Goal: Task Accomplishment & Management: Use online tool/utility

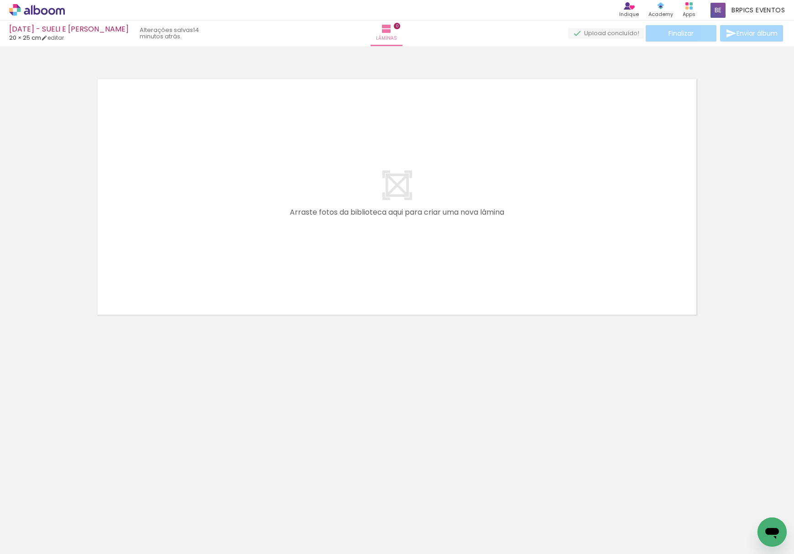
click at [740, 336] on div "Confirmar Cancelar" at bounding box center [397, 192] width 794 height 293
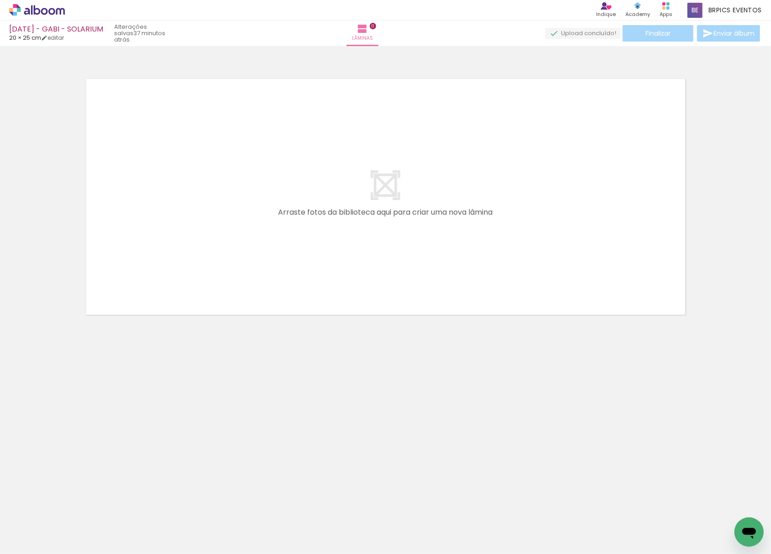
scroll to position [0, 3241]
drag, startPoint x: 470, startPoint y: 507, endPoint x: 142, endPoint y: 103, distance: 520.0
click at [142, 103] on quentale-workspace at bounding box center [385, 277] width 771 height 554
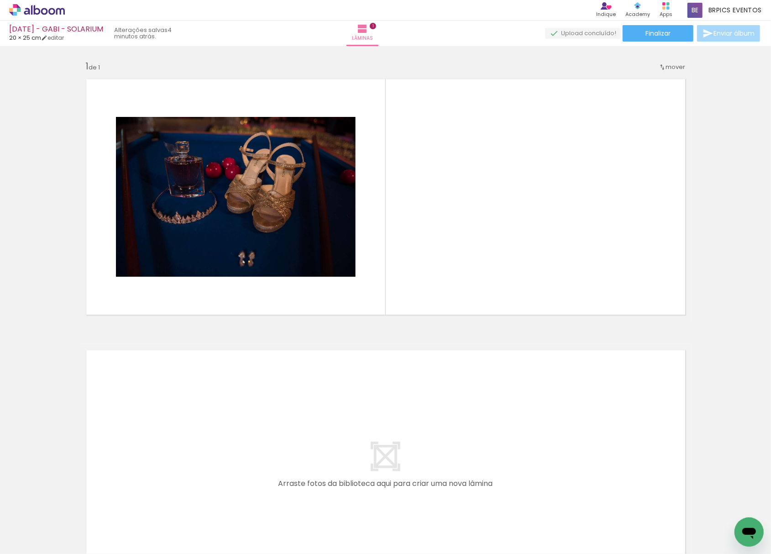
scroll to position [0, 3415]
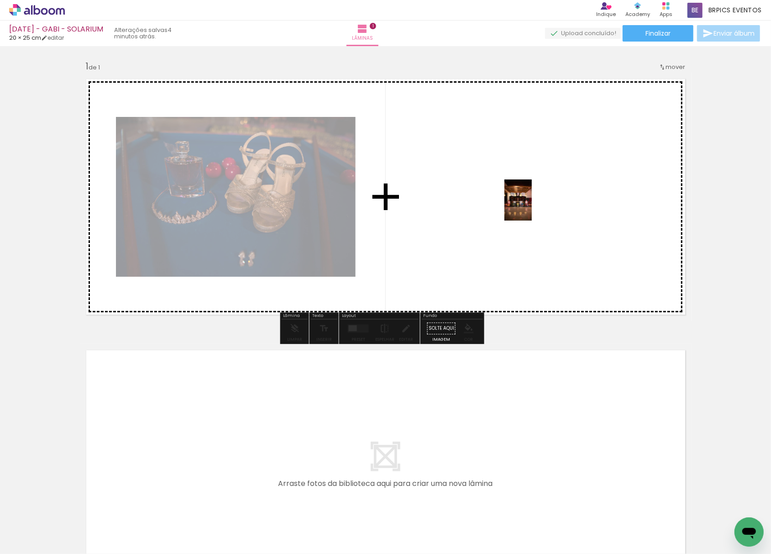
drag, startPoint x: 469, startPoint y: 526, endPoint x: 532, endPoint y: 207, distance: 325.6
click at [532, 207] on quentale-workspace at bounding box center [385, 277] width 771 height 554
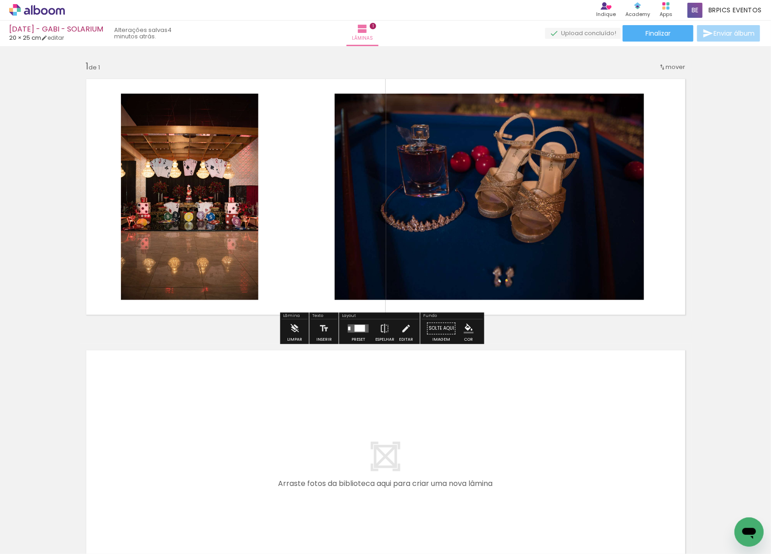
click at [24, 526] on input "Todas as fotos" at bounding box center [25, 526] width 35 height 8
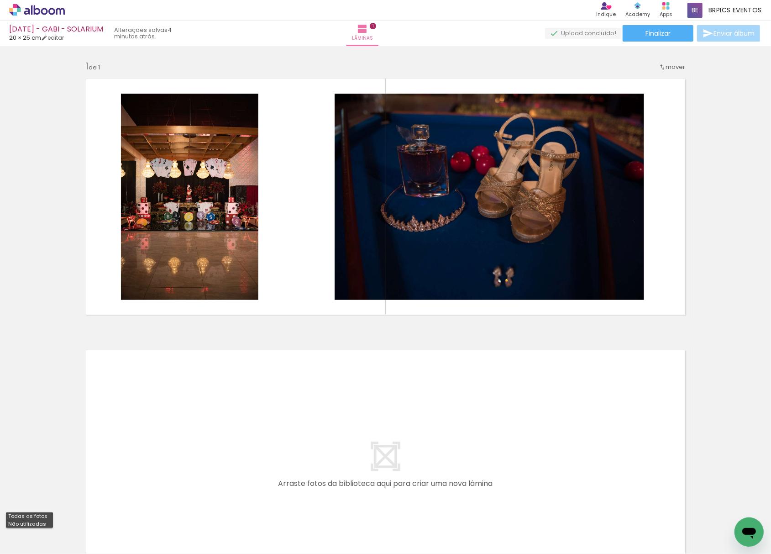
click at [0, 0] on slot "Não utilizadas" at bounding box center [0, 0] width 0 height 0
type input "Não utilizadas"
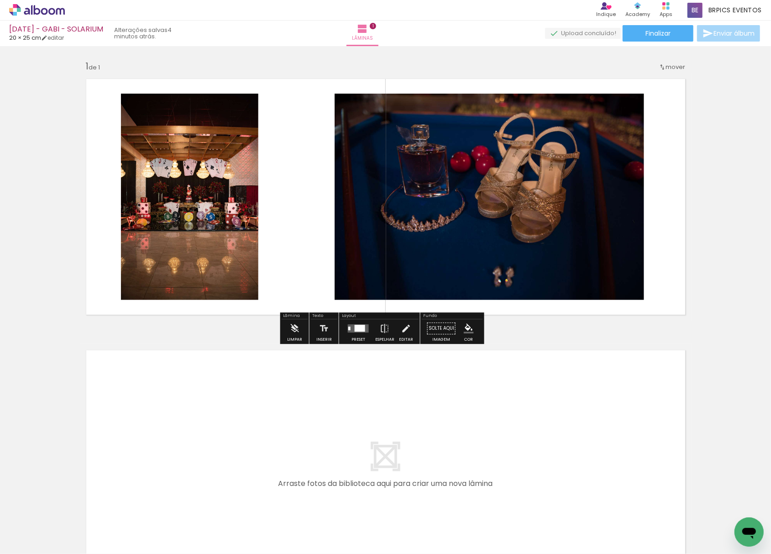
click at [345, 338] on paper-button "Preset" at bounding box center [358, 330] width 29 height 23
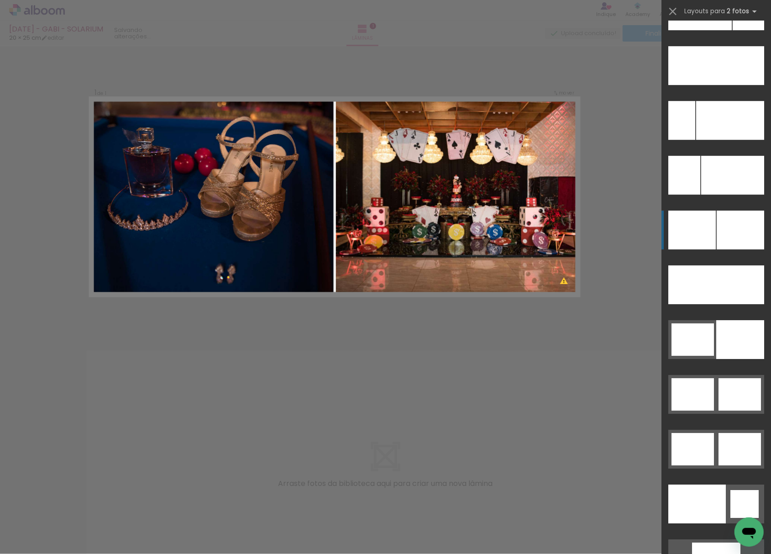
scroll to position [4184, 0]
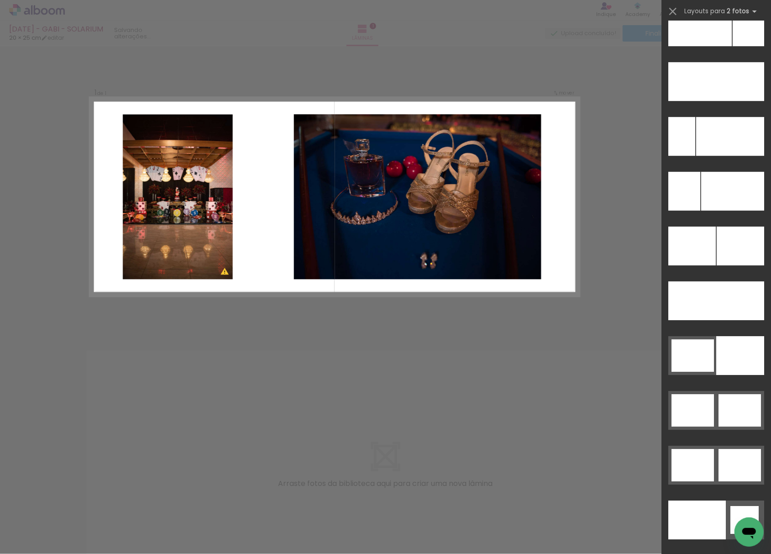
click at [720, 223] on div at bounding box center [717, 247] width 110 height 55
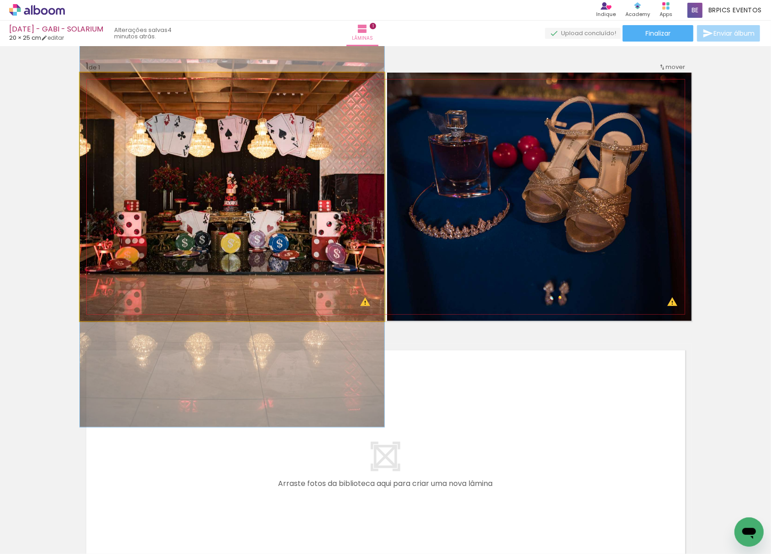
drag, startPoint x: 244, startPoint y: 241, endPoint x: 267, endPoint y: 243, distance: 23.4
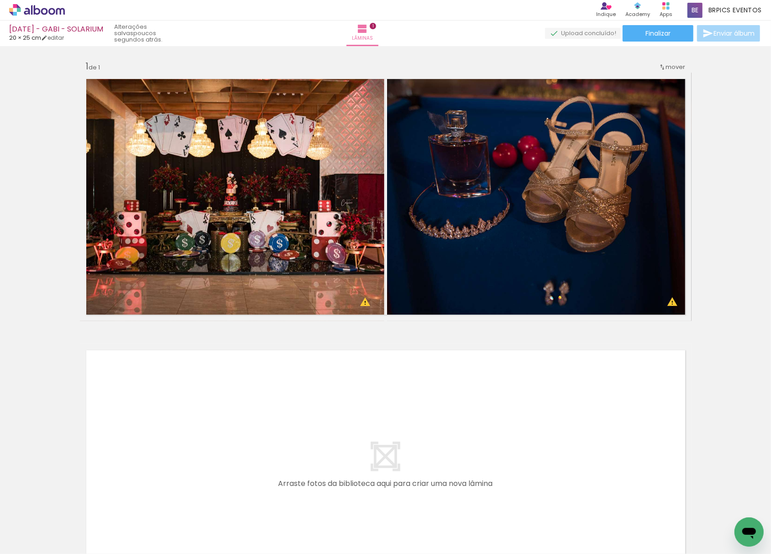
scroll to position [0, 3193]
drag, startPoint x: 581, startPoint y: 528, endPoint x: 522, endPoint y: 420, distance: 122.2
click at [522, 420] on quentale-workspace at bounding box center [385, 277] width 771 height 554
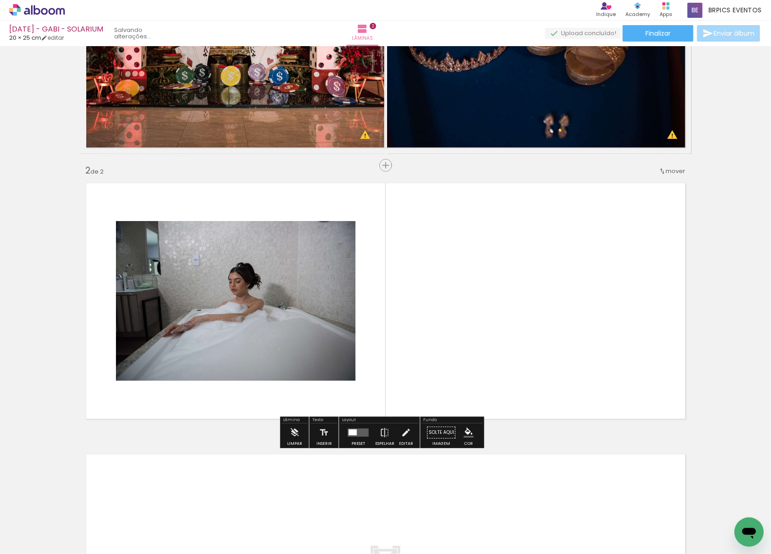
scroll to position [196, 0]
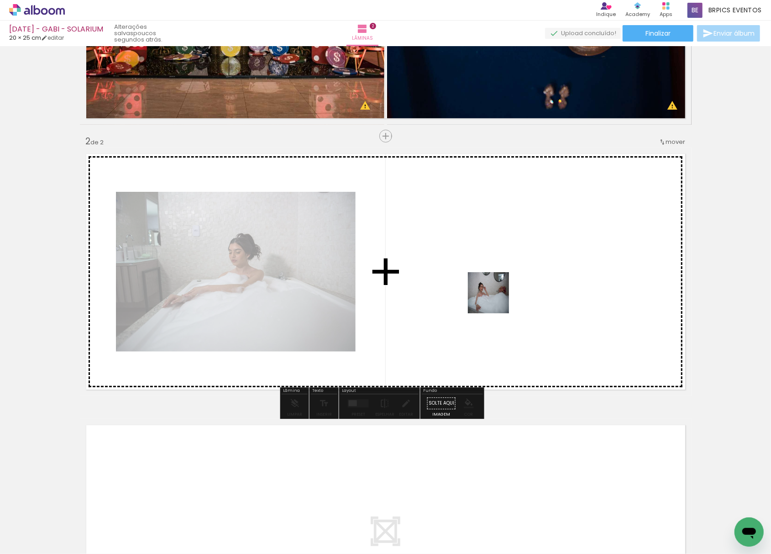
drag, startPoint x: 530, startPoint y: 525, endPoint x: 495, endPoint y: 299, distance: 227.7
click at [495, 299] on quentale-workspace at bounding box center [385, 277] width 771 height 554
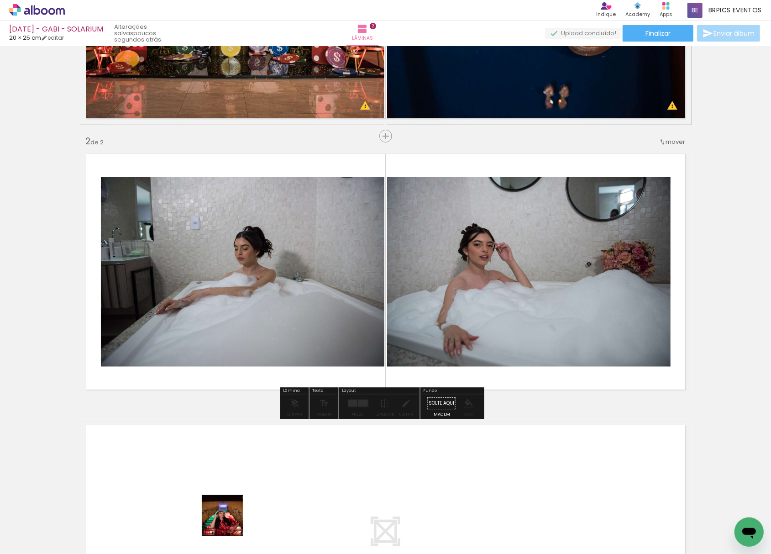
drag, startPoint x: 229, startPoint y: 522, endPoint x: 305, endPoint y: 338, distance: 199.2
click at [288, 284] on quentale-workspace at bounding box center [385, 277] width 771 height 554
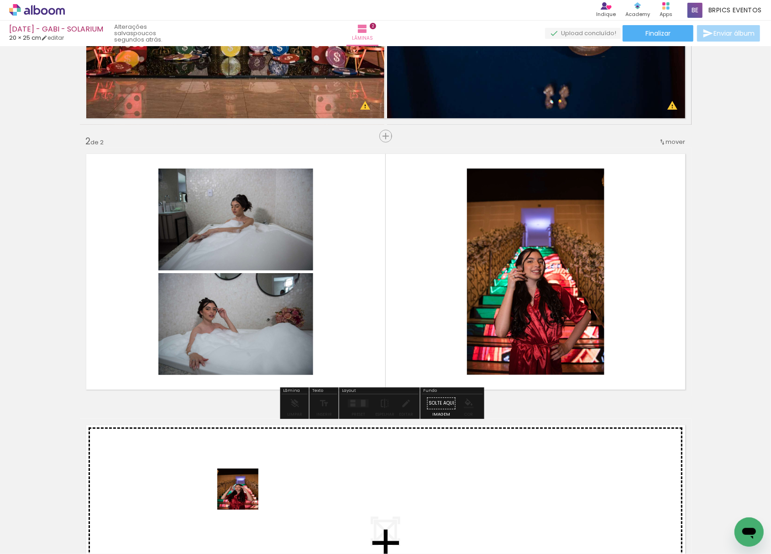
drag, startPoint x: 245, startPoint y: 496, endPoint x: 318, endPoint y: 429, distance: 98.9
click at [339, 245] on quentale-workspace at bounding box center [385, 277] width 771 height 554
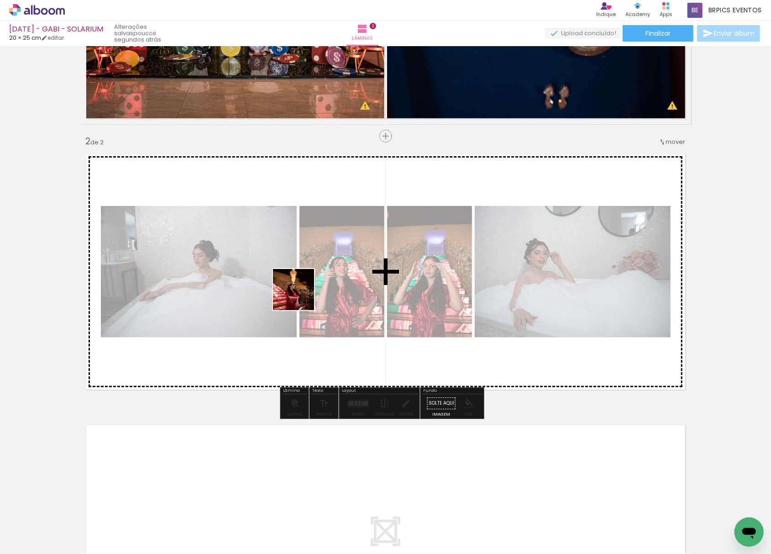
drag, startPoint x: 226, startPoint y: 534, endPoint x: 281, endPoint y: 462, distance: 89.9
click at [323, 220] on quentale-workspace at bounding box center [385, 277] width 771 height 554
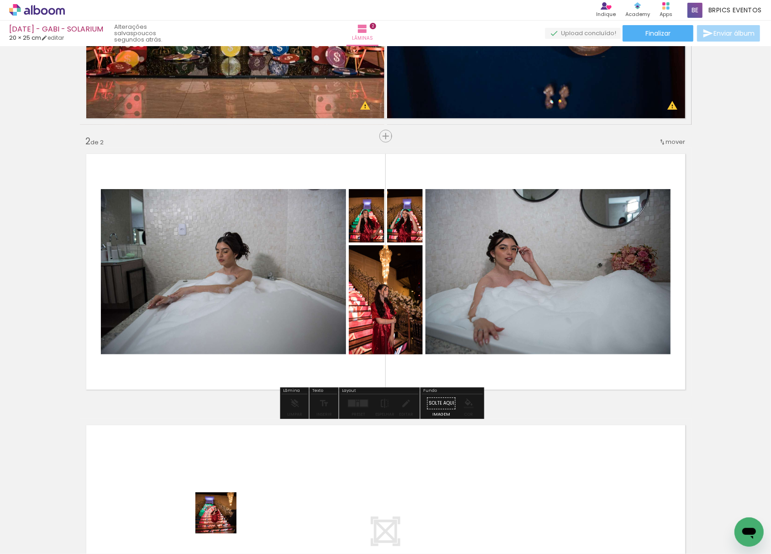
drag, startPoint x: 223, startPoint y: 520, endPoint x: 322, endPoint y: 482, distance: 105.9
click at [335, 214] on quentale-workspace at bounding box center [385, 277] width 771 height 554
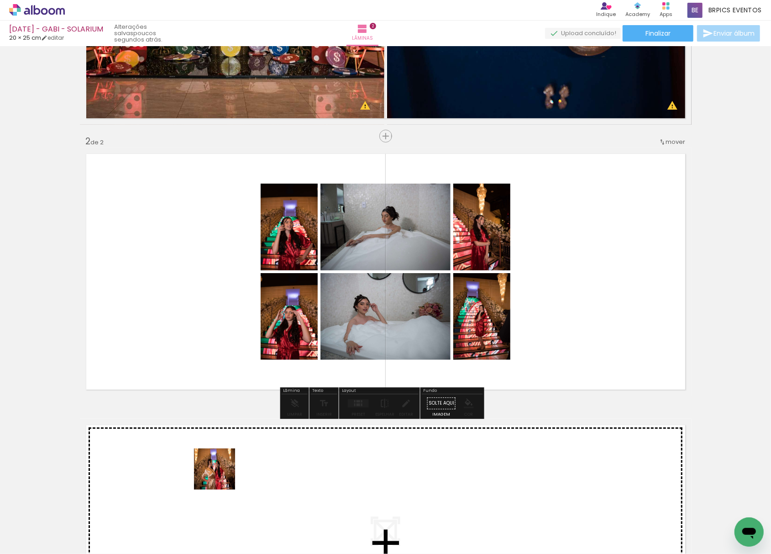
drag, startPoint x: 221, startPoint y: 476, endPoint x: 311, endPoint y: 446, distance: 94.9
click at [276, 231] on quentale-workspace at bounding box center [385, 277] width 771 height 554
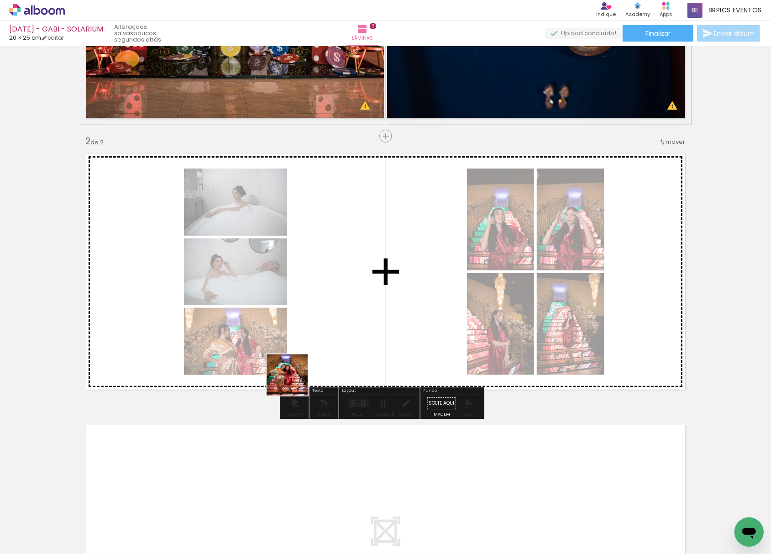
drag, startPoint x: 294, startPoint y: 382, endPoint x: 334, endPoint y: 271, distance: 117.6
click at [335, 273] on quentale-workspace at bounding box center [385, 277] width 771 height 554
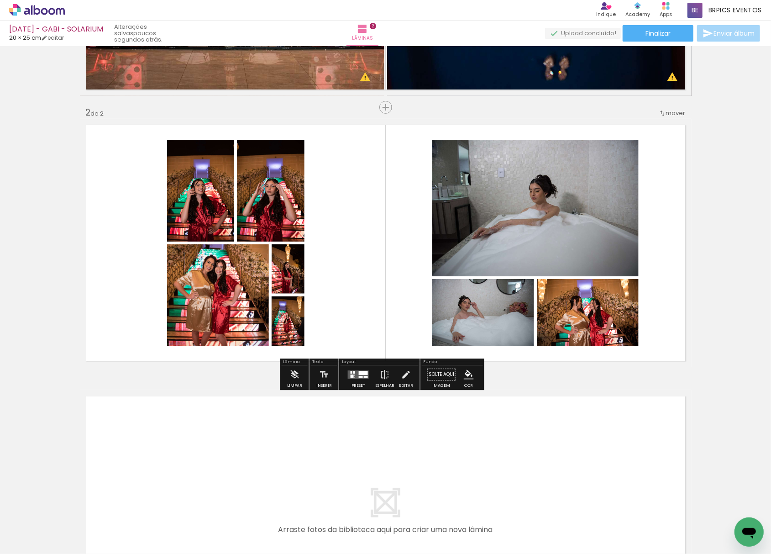
scroll to position [257, 0]
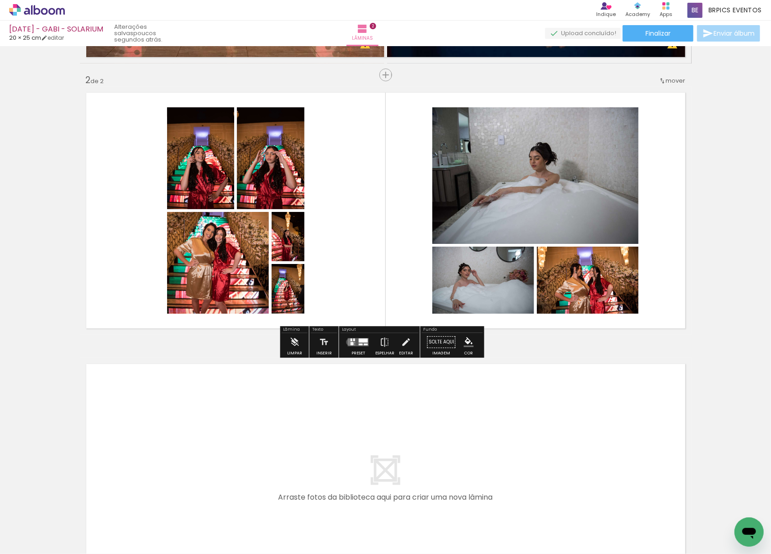
click at [348, 342] on quentale-layouter at bounding box center [358, 342] width 21 height 8
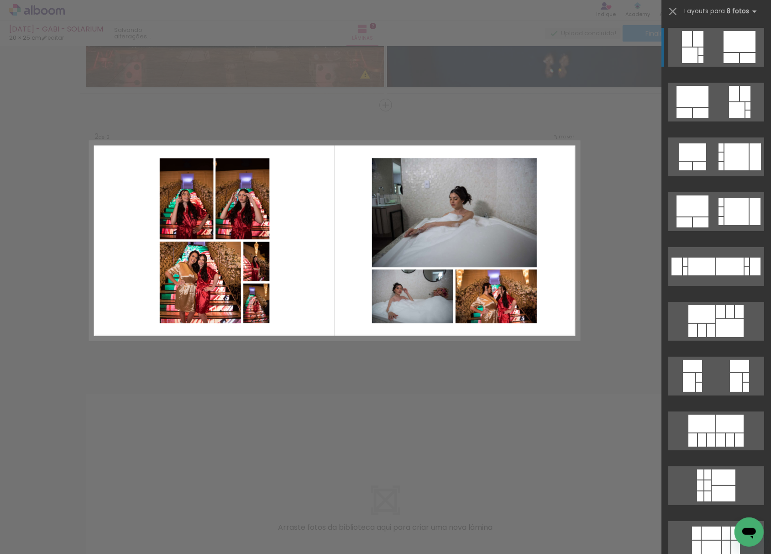
scroll to position [196, 0]
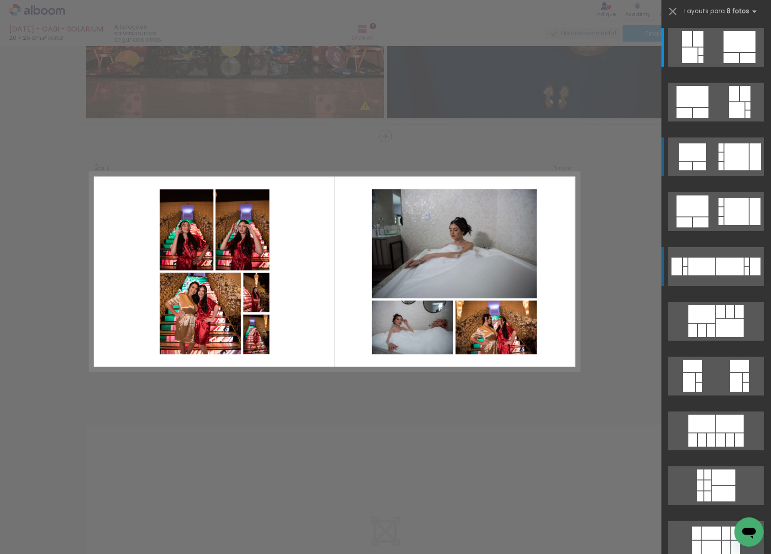
drag, startPoint x: 761, startPoint y: 39, endPoint x: 758, endPoint y: 153, distance: 114.2
click at [0, 0] on slot at bounding box center [0, 0] width 0 height 0
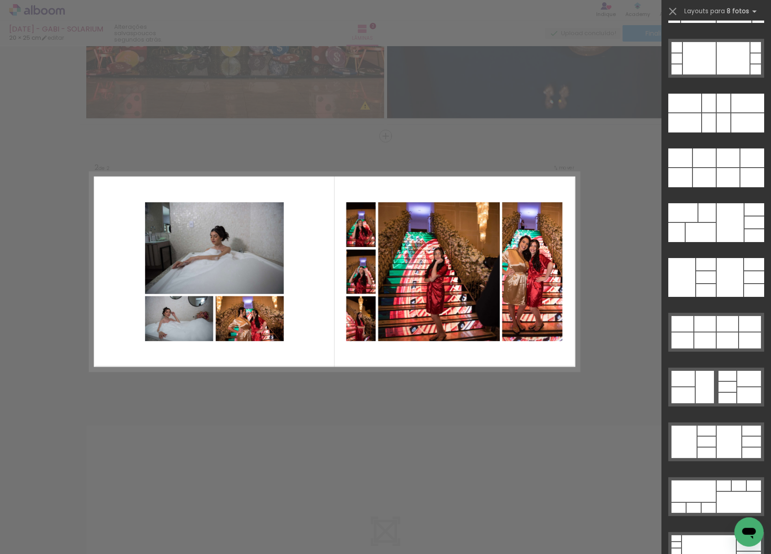
scroll to position [4493, 0]
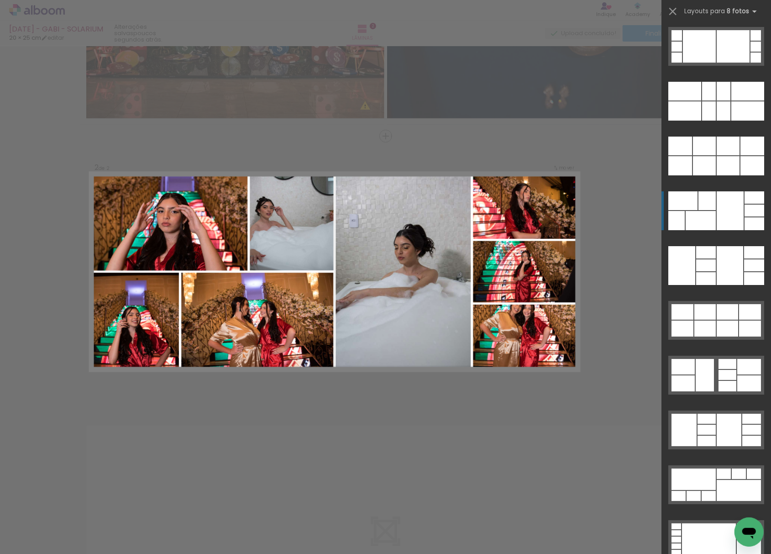
click at [692, 155] on div at bounding box center [680, 146] width 24 height 19
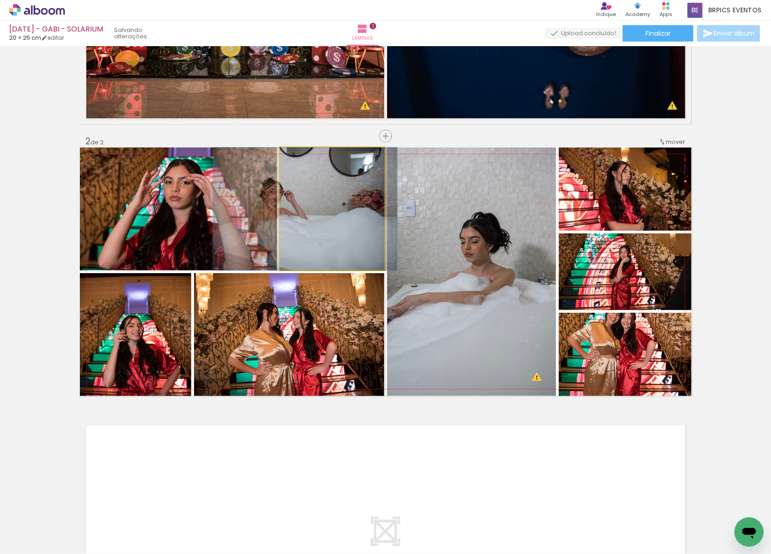
drag, startPoint x: 329, startPoint y: 210, endPoint x: 215, endPoint y: 210, distance: 113.2
click at [0, 0] on slot at bounding box center [0, 0] width 0 height 0
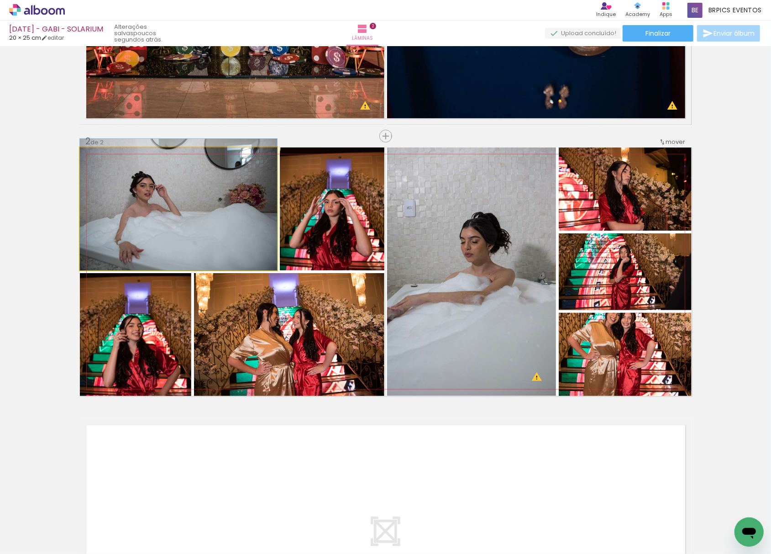
drag, startPoint x: 210, startPoint y: 231, endPoint x: 298, endPoint y: 242, distance: 88.3
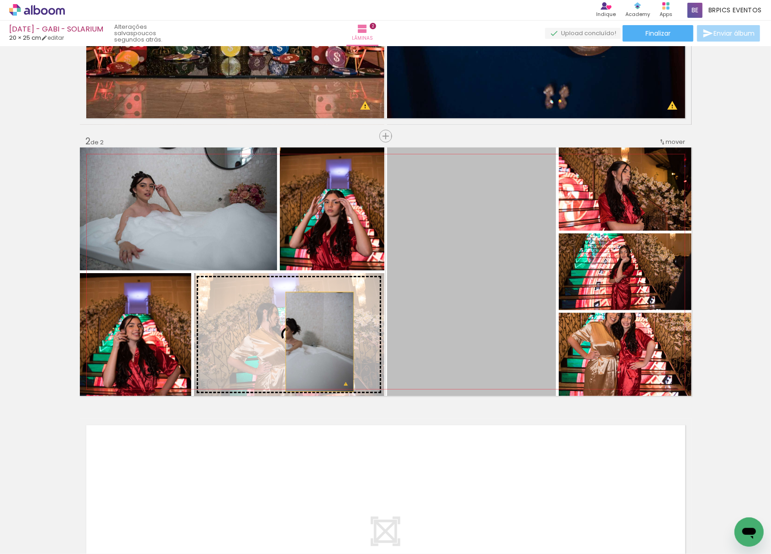
drag, startPoint x: 478, startPoint y: 320, endPoint x: 305, endPoint y: 341, distance: 173.4
click at [0, 0] on slot at bounding box center [0, 0] width 0 height 0
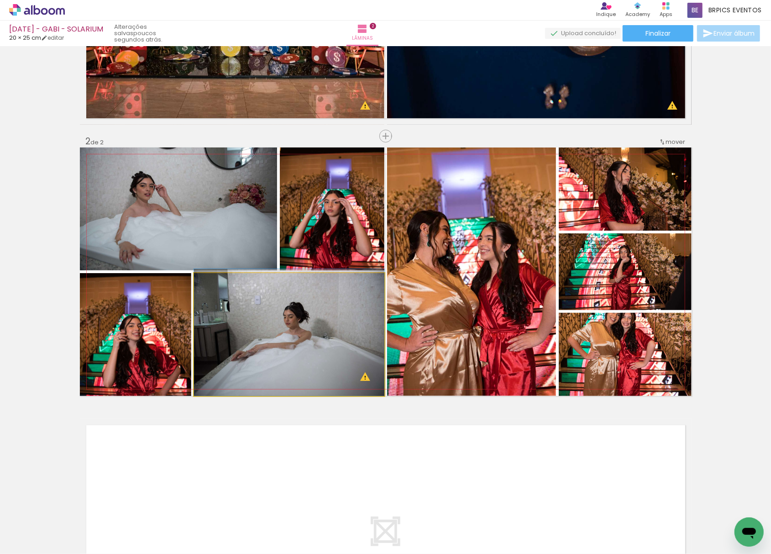
drag, startPoint x: 308, startPoint y: 347, endPoint x: 309, endPoint y: 317, distance: 30.2
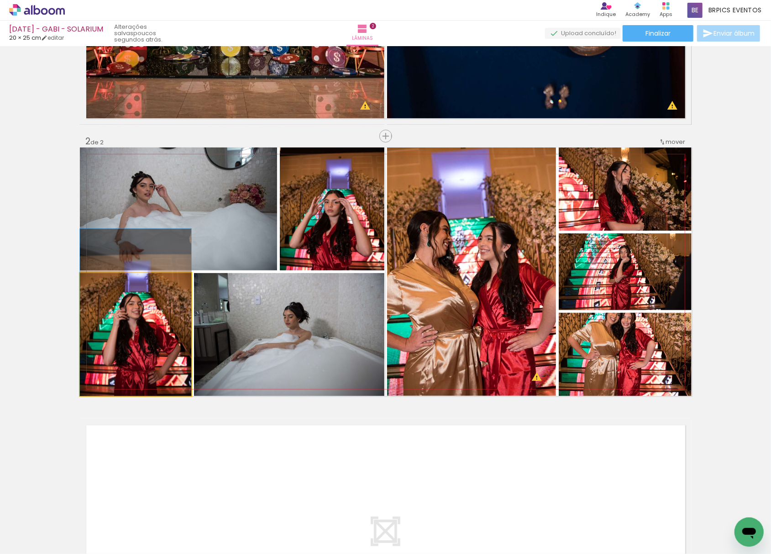
drag, startPoint x: 137, startPoint y: 353, endPoint x: 245, endPoint y: 247, distance: 151.4
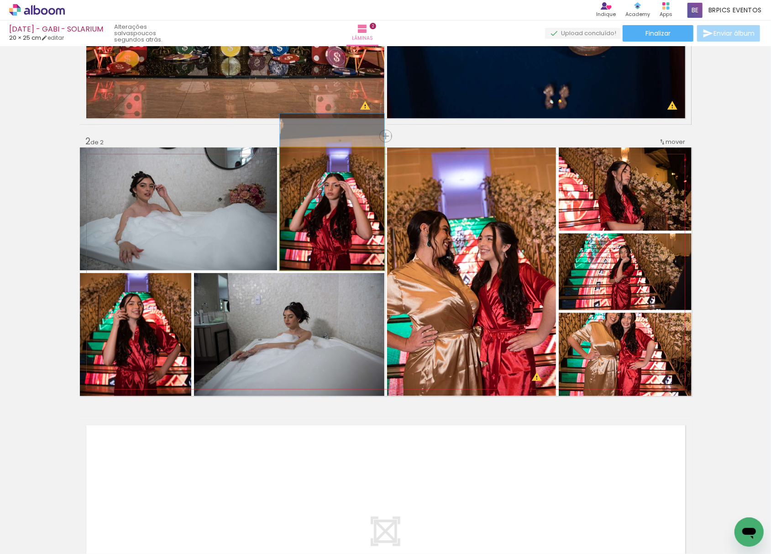
drag, startPoint x: 338, startPoint y: 238, endPoint x: 455, endPoint y: 180, distance: 130.1
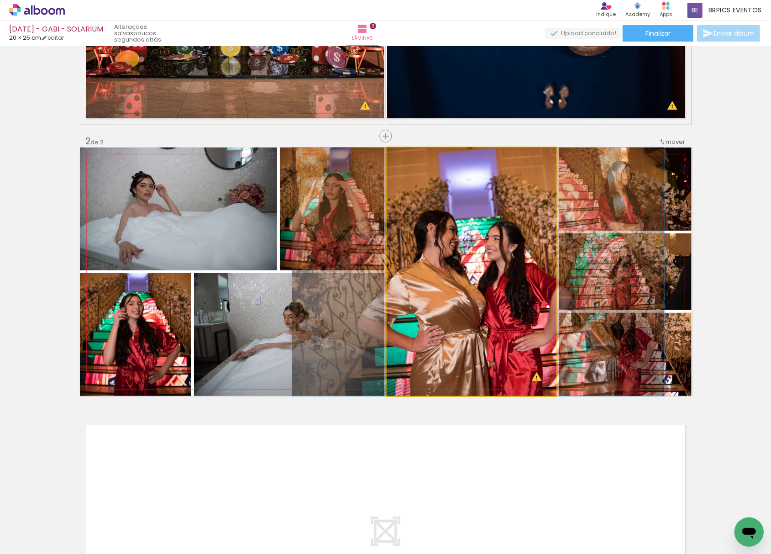
drag, startPoint x: 457, startPoint y: 276, endPoint x: 487, endPoint y: 241, distance: 46.0
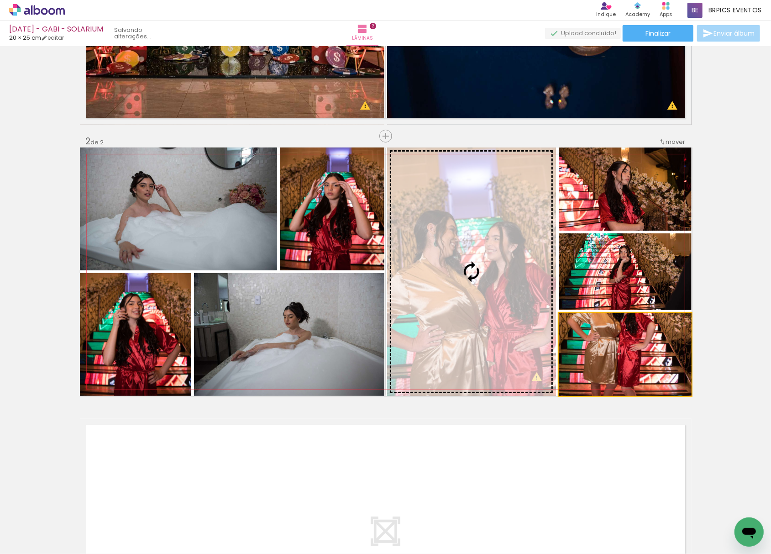
drag, startPoint x: 609, startPoint y: 363, endPoint x: 464, endPoint y: 321, distance: 150.7
click at [0, 0] on slot at bounding box center [0, 0] width 0 height 0
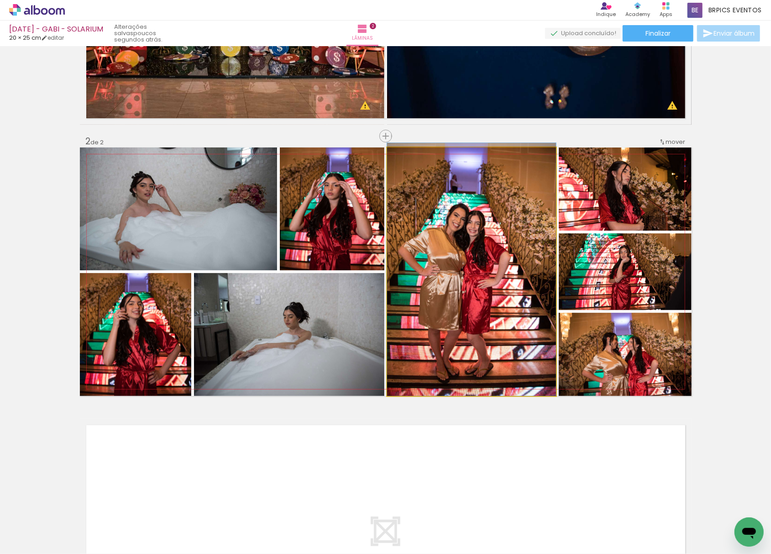
drag, startPoint x: 466, startPoint y: 324, endPoint x: 523, endPoint y: 311, distance: 58.8
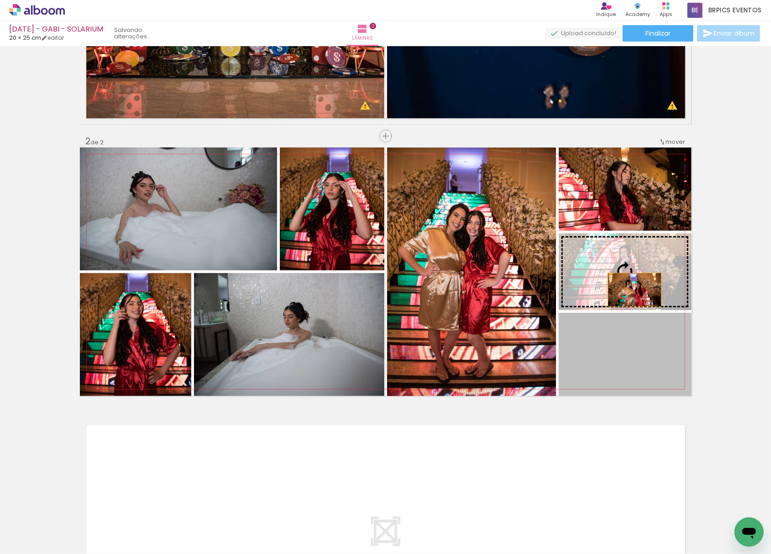
drag, startPoint x: 627, startPoint y: 360, endPoint x: 631, endPoint y: 273, distance: 87.3
click at [0, 0] on slot at bounding box center [0, 0] width 0 height 0
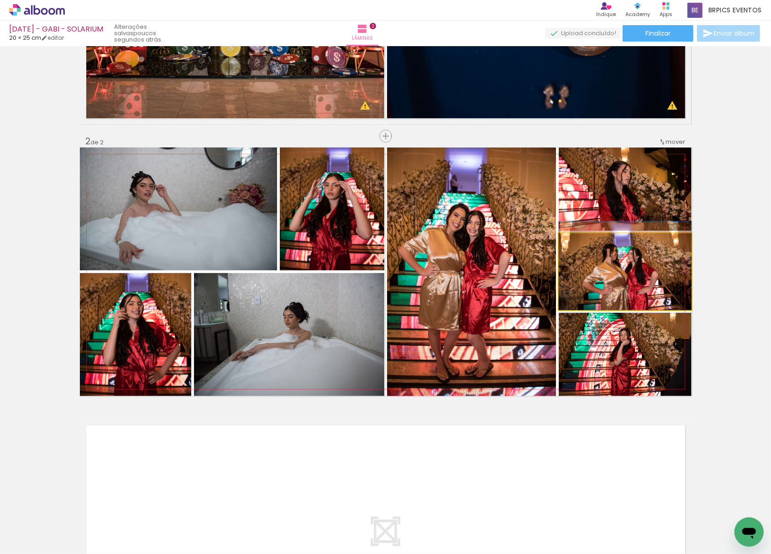
drag, startPoint x: 643, startPoint y: 289, endPoint x: 647, endPoint y: 273, distance: 16.5
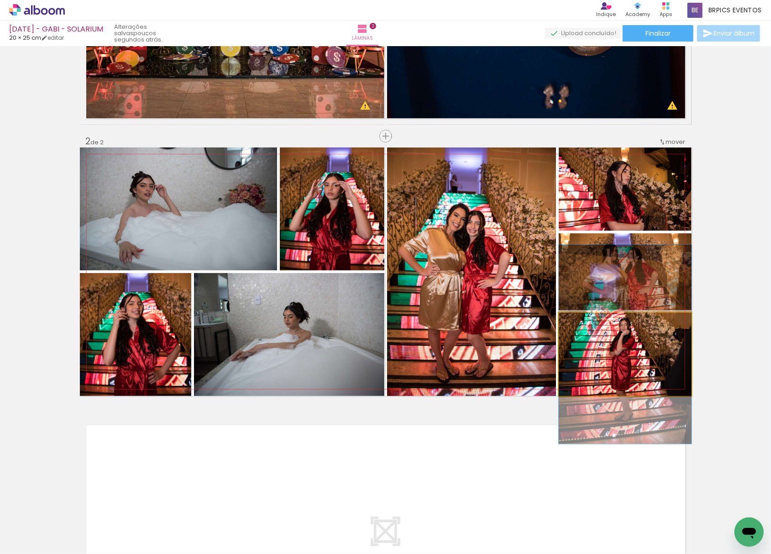
drag, startPoint x: 645, startPoint y: 373, endPoint x: 663, endPoint y: 362, distance: 21.2
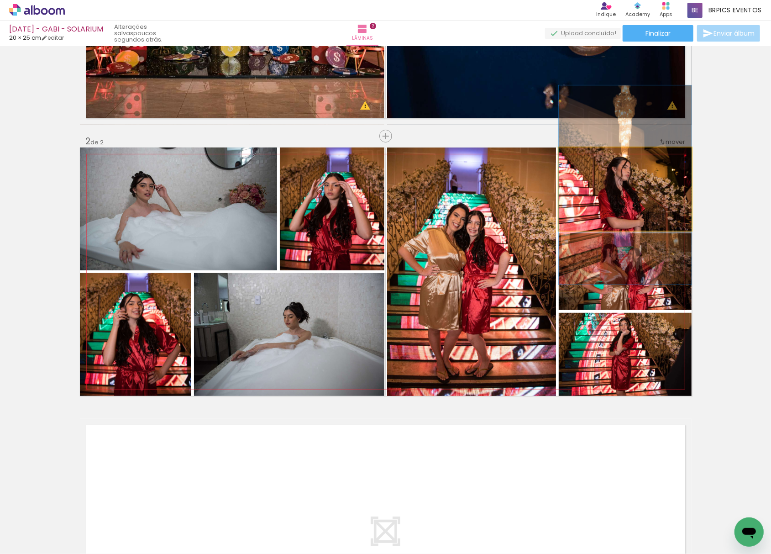
drag, startPoint x: 620, startPoint y: 203, endPoint x: 638, endPoint y: 199, distance: 18.3
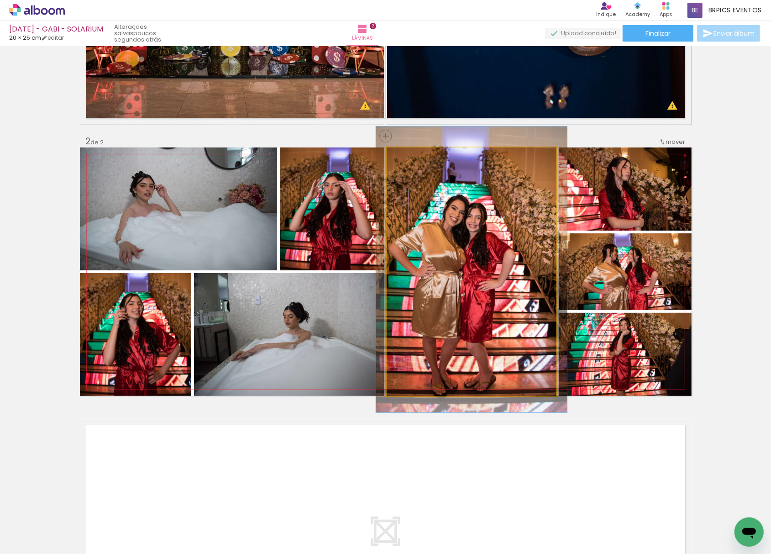
drag, startPoint x: 407, startPoint y: 157, endPoint x: 411, endPoint y: 159, distance: 4.7
click at [411, 159] on div at bounding box center [412, 157] width 15 height 15
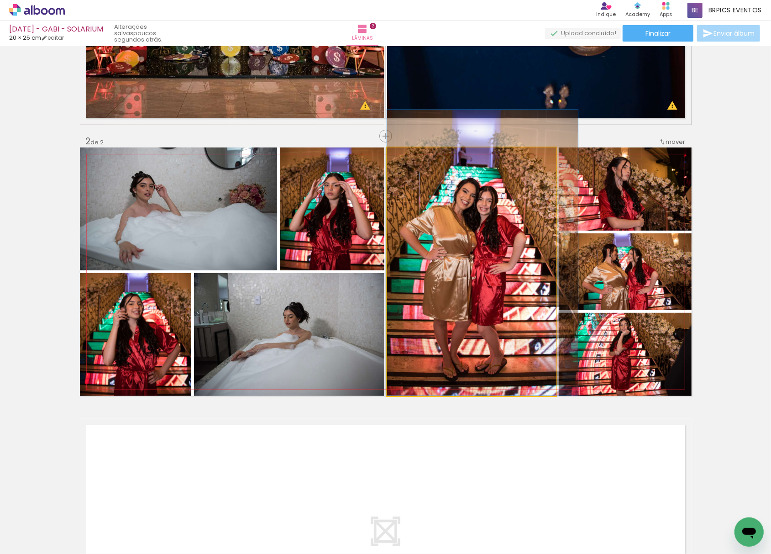
drag, startPoint x: 438, startPoint y: 271, endPoint x: 428, endPoint y: 176, distance: 95.5
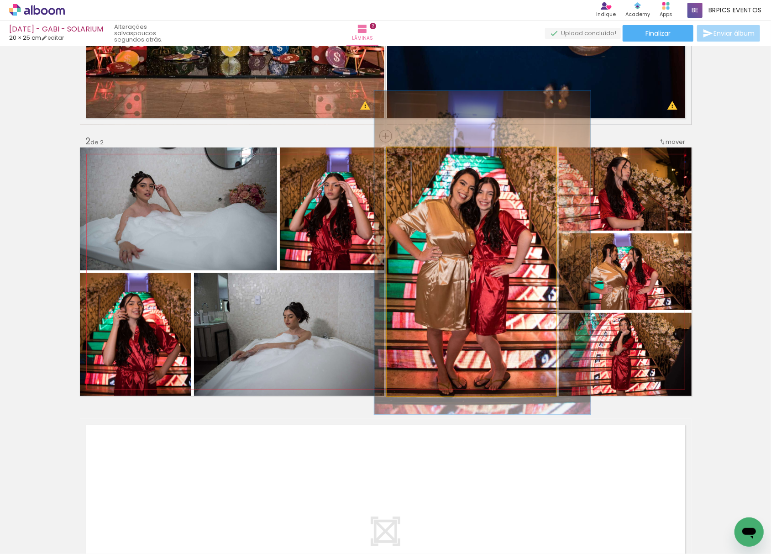
drag, startPoint x: 408, startPoint y: 157, endPoint x: 413, endPoint y: 158, distance: 5.5
click at [414, 158] on div at bounding box center [418, 157] width 8 height 8
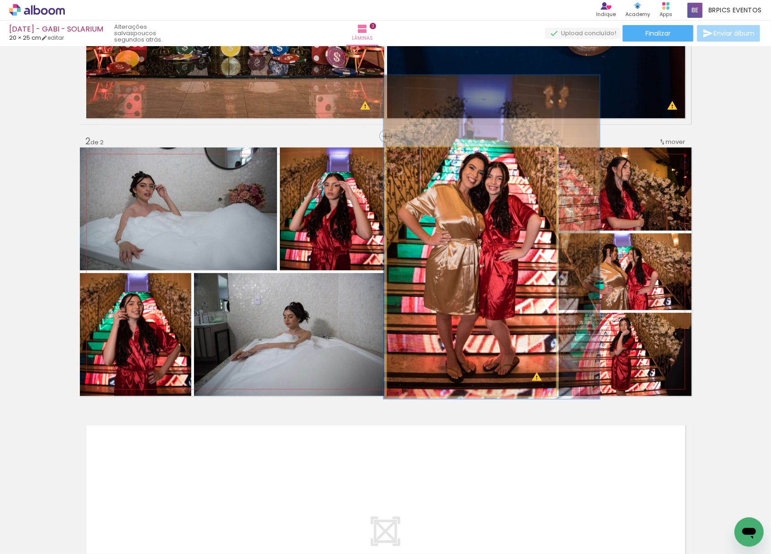
drag, startPoint x: 473, startPoint y: 252, endPoint x: 481, endPoint y: 236, distance: 17.6
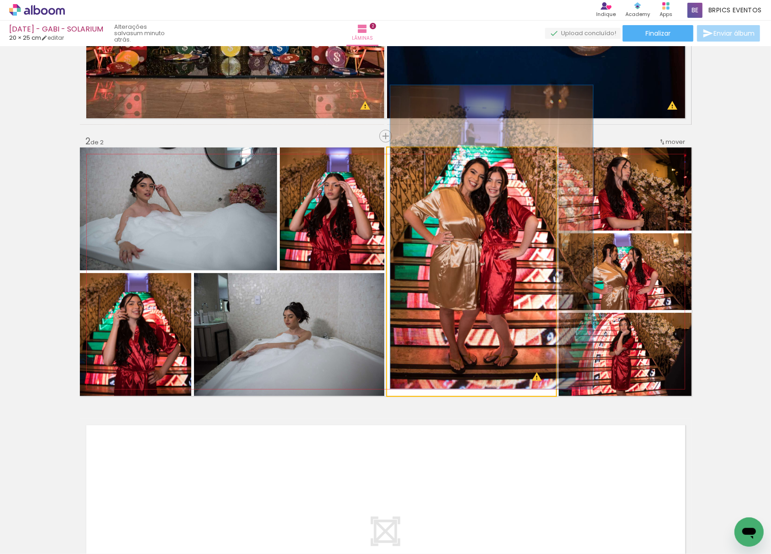
drag, startPoint x: 408, startPoint y: 158, endPoint x: 405, endPoint y: 168, distance: 10.4
type paper-slider "120"
click at [405, 168] on quentale-photo at bounding box center [471, 271] width 169 height 248
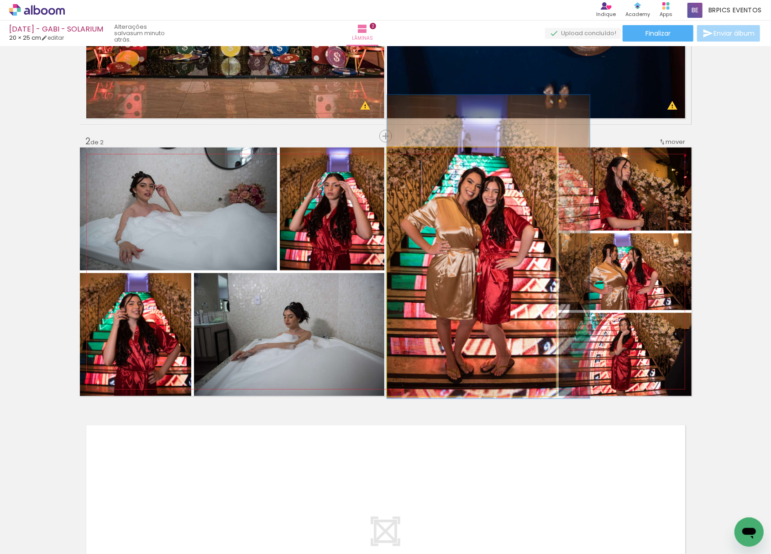
drag, startPoint x: 478, startPoint y: 247, endPoint x: 493, endPoint y: 256, distance: 17.0
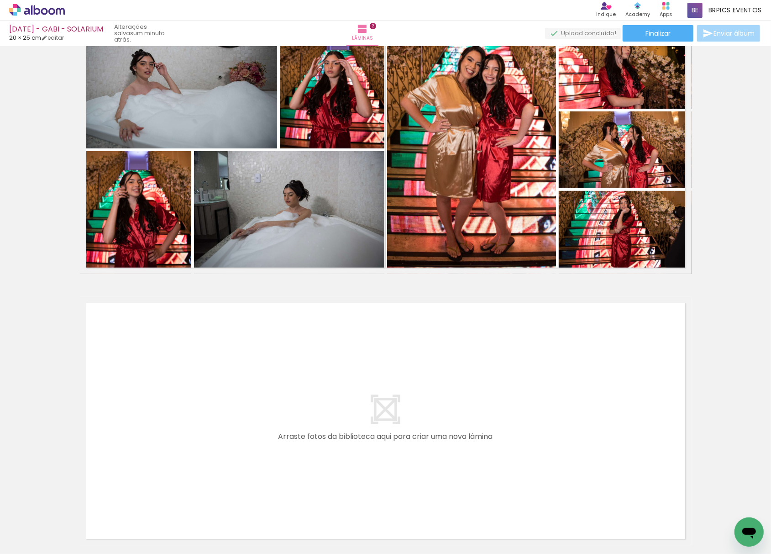
scroll to position [0, 3236]
drag, startPoint x: 185, startPoint y: 511, endPoint x: 189, endPoint y: 395, distance: 116.0
click at [189, 395] on quentale-workspace at bounding box center [385, 277] width 771 height 554
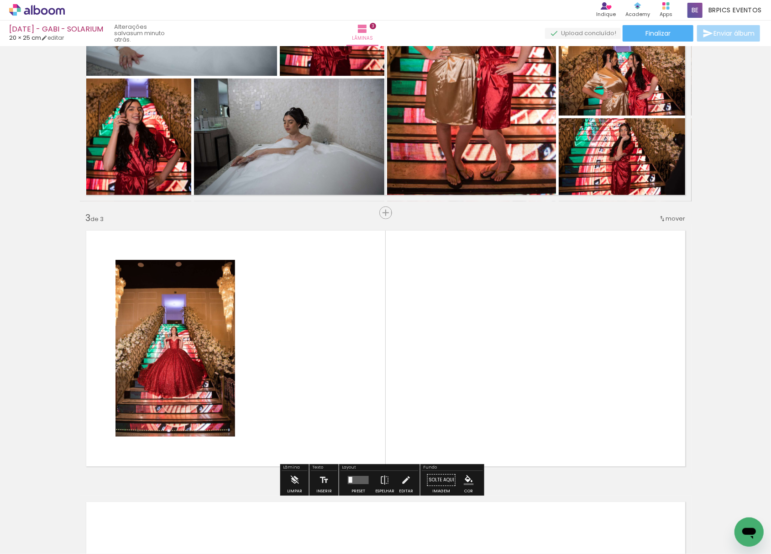
scroll to position [468, 0]
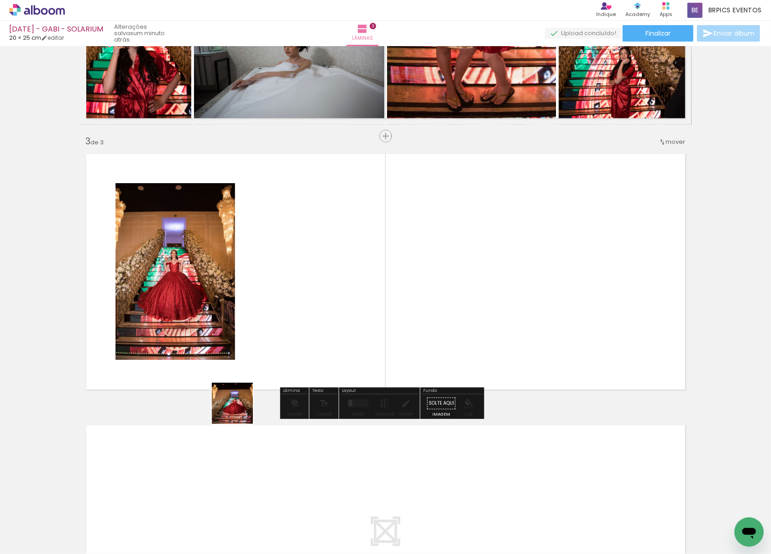
drag, startPoint x: 185, startPoint y: 528, endPoint x: 295, endPoint y: 271, distance: 279.6
click at [295, 271] on quentale-workspace at bounding box center [385, 277] width 771 height 554
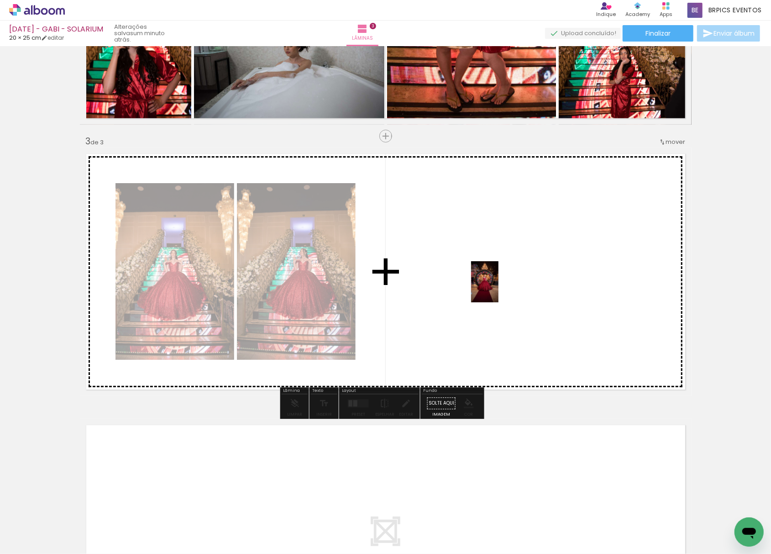
drag, startPoint x: 184, startPoint y: 528, endPoint x: 503, endPoint y: 286, distance: 400.4
click at [509, 278] on quentale-workspace at bounding box center [385, 277] width 771 height 554
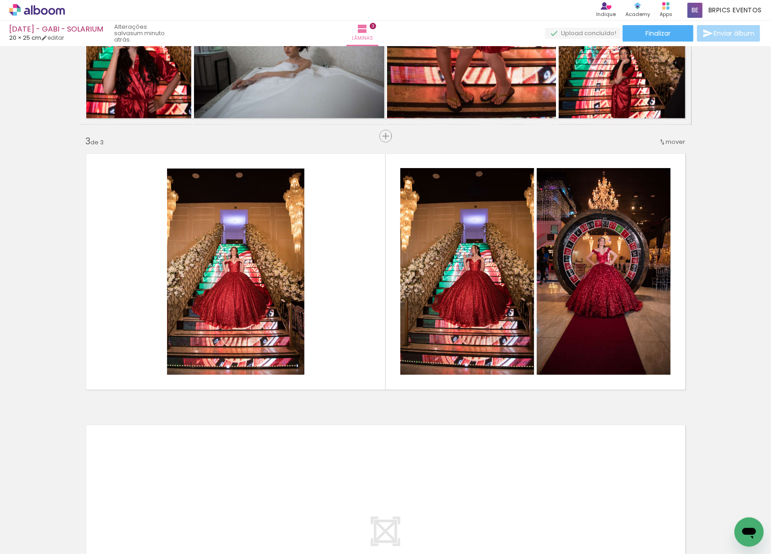
scroll to position [0, 3054]
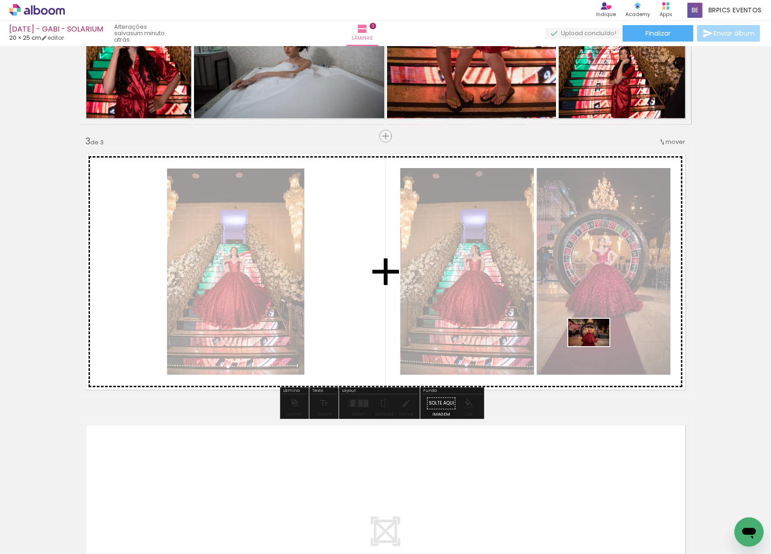
drag, startPoint x: 353, startPoint y: 515, endPoint x: 586, endPoint y: 355, distance: 282.8
click at [598, 346] on quentale-workspace at bounding box center [385, 277] width 771 height 554
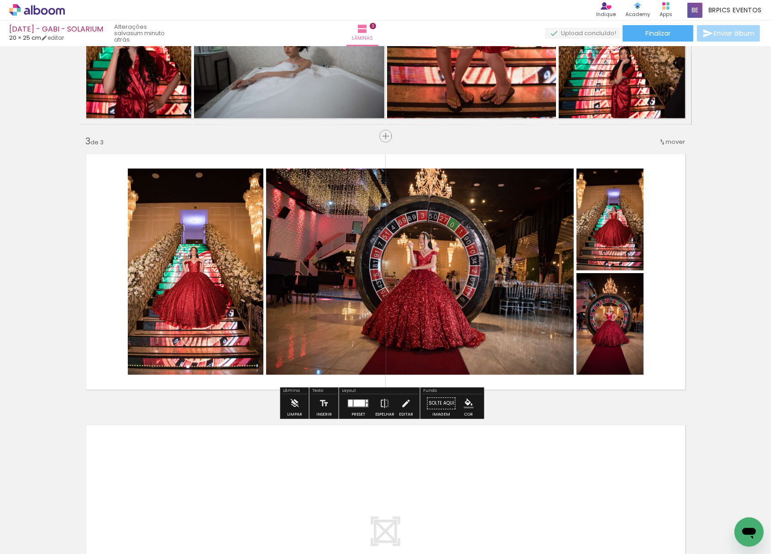
click at [349, 398] on div at bounding box center [358, 403] width 25 height 18
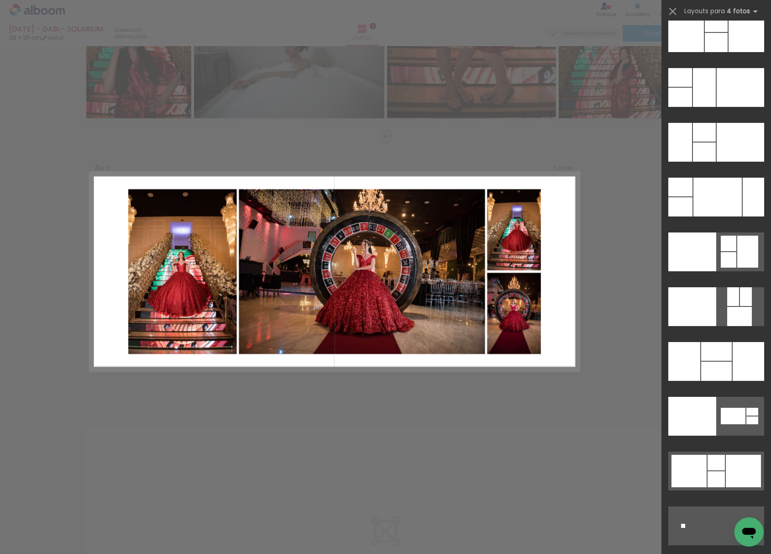
scroll to position [18343, 0]
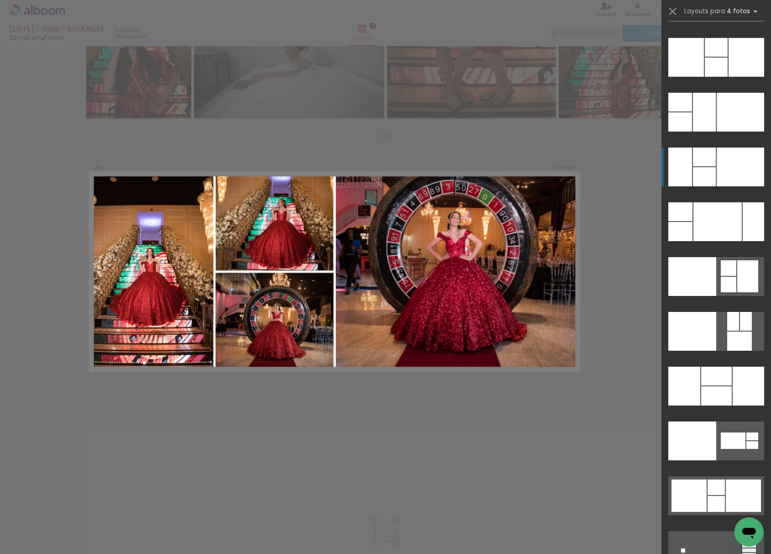
click at [705, 57] on div at bounding box center [716, 47] width 23 height 19
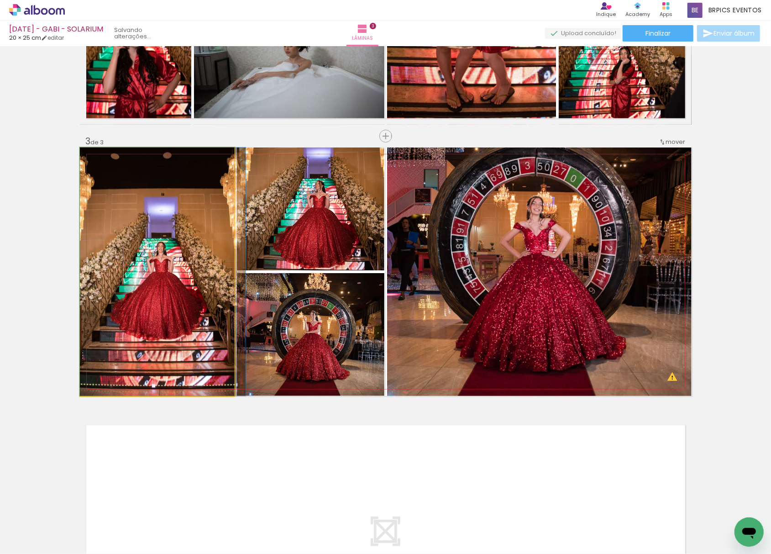
drag, startPoint x: 173, startPoint y: 320, endPoint x: 306, endPoint y: 341, distance: 133.9
click at [0, 0] on slot at bounding box center [0, 0] width 0 height 0
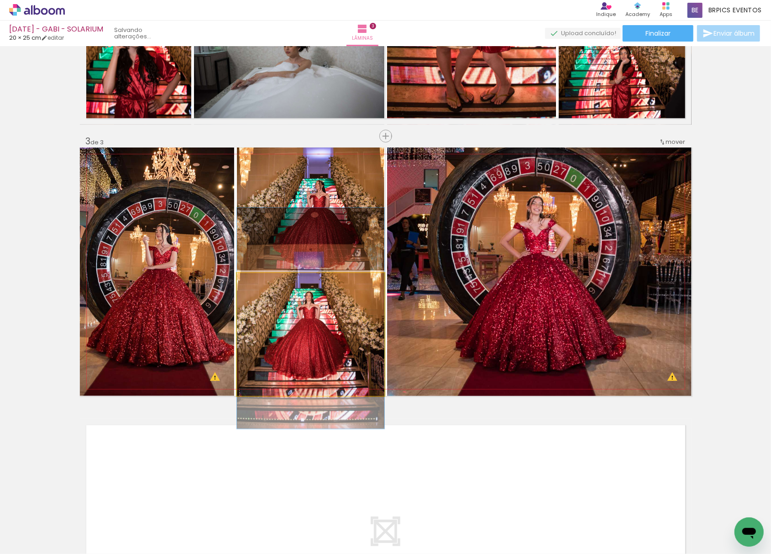
drag, startPoint x: 325, startPoint y: 351, endPoint x: 350, endPoint y: 335, distance: 29.4
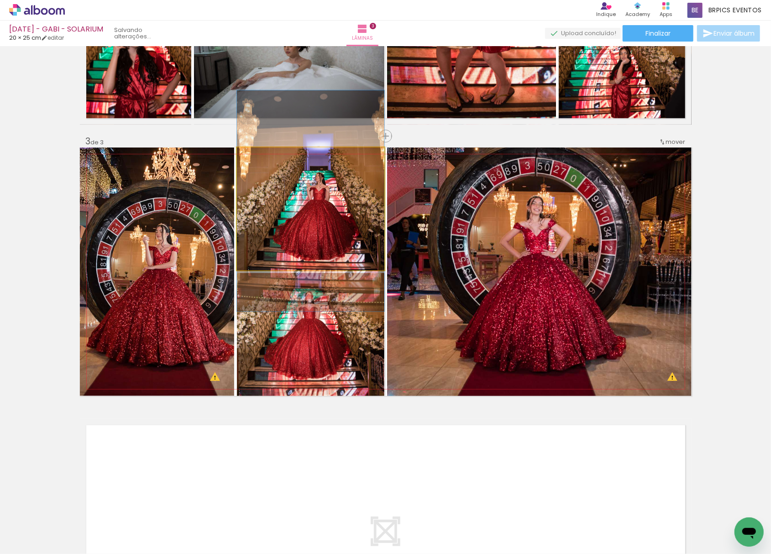
drag, startPoint x: 342, startPoint y: 218, endPoint x: 359, endPoint y: 210, distance: 18.6
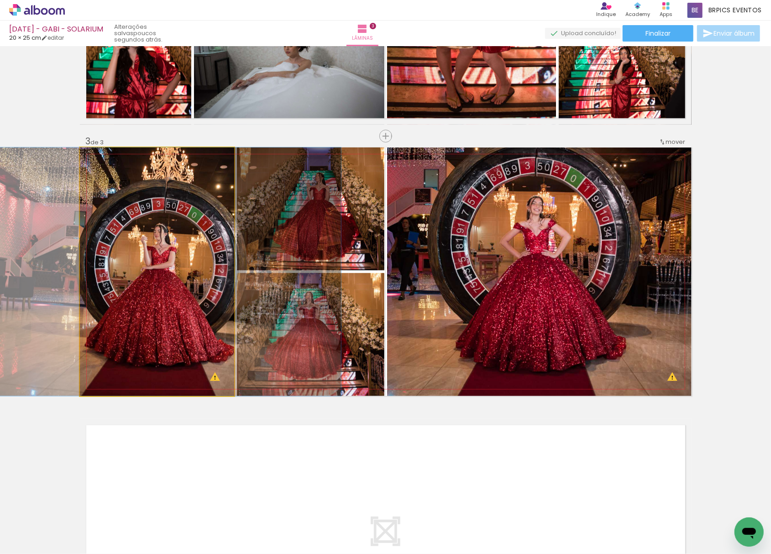
drag, startPoint x: 168, startPoint y: 287, endPoint x: 166, endPoint y: 306, distance: 19.3
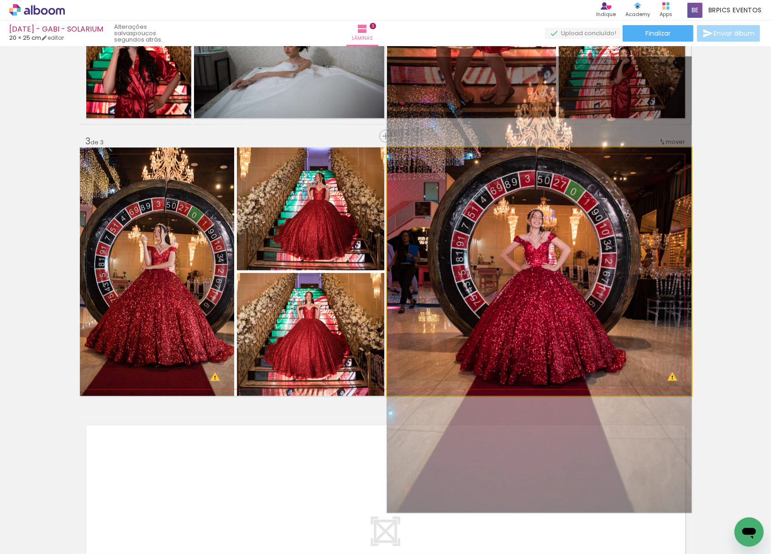
drag, startPoint x: 509, startPoint y: 338, endPoint x: 506, endPoint y: 351, distance: 13.5
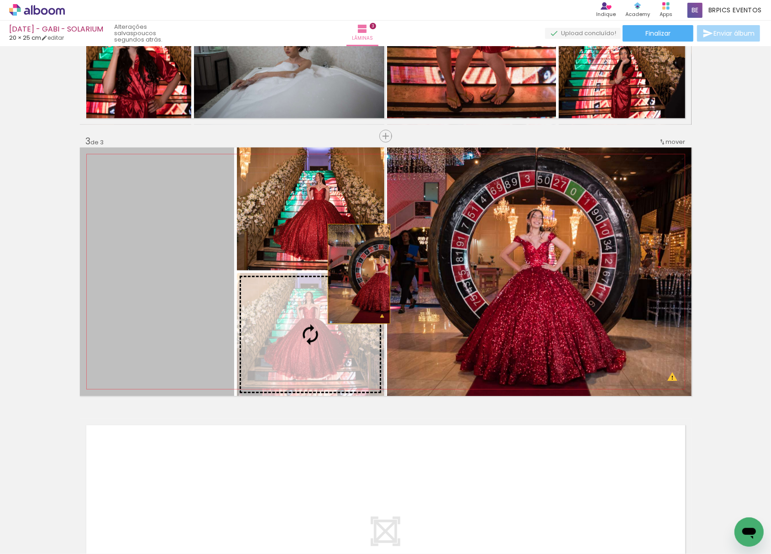
drag, startPoint x: 159, startPoint y: 265, endPoint x: 537, endPoint y: 296, distance: 379.7
click at [0, 0] on slot at bounding box center [0, 0] width 0 height 0
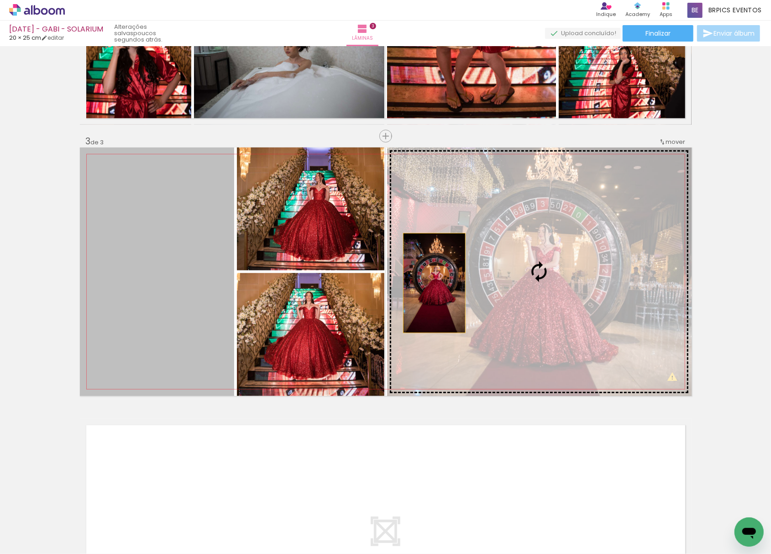
drag, startPoint x: 159, startPoint y: 273, endPoint x: 504, endPoint y: 292, distance: 346.1
click at [0, 0] on slot at bounding box center [0, 0] width 0 height 0
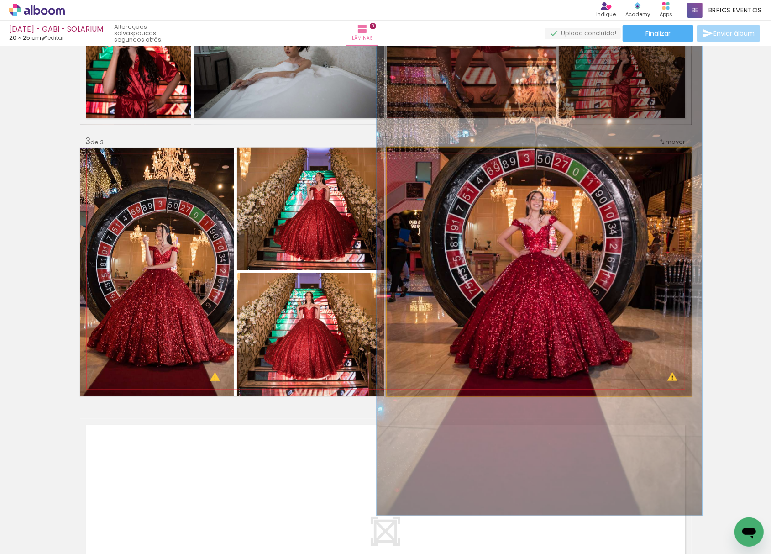
drag, startPoint x: 404, startPoint y: 158, endPoint x: 406, endPoint y: 163, distance: 5.5
click at [406, 163] on div at bounding box center [410, 157] width 15 height 15
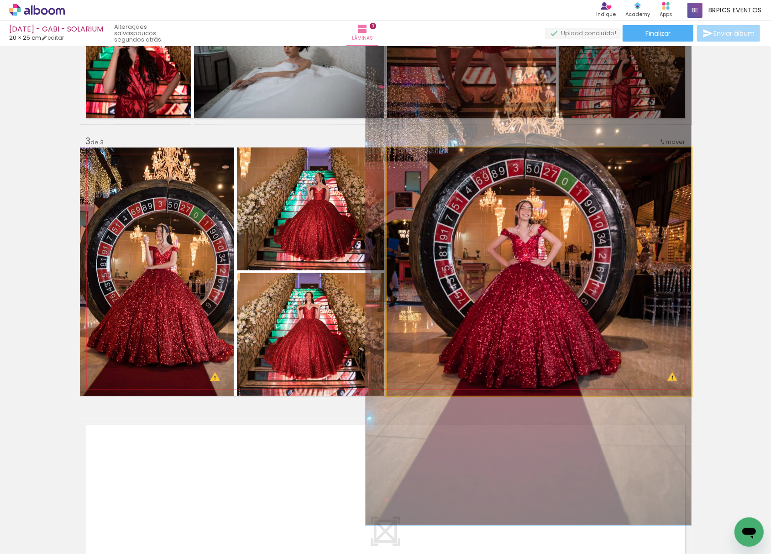
drag, startPoint x: 497, startPoint y: 236, endPoint x: 484, endPoint y: 245, distance: 15.3
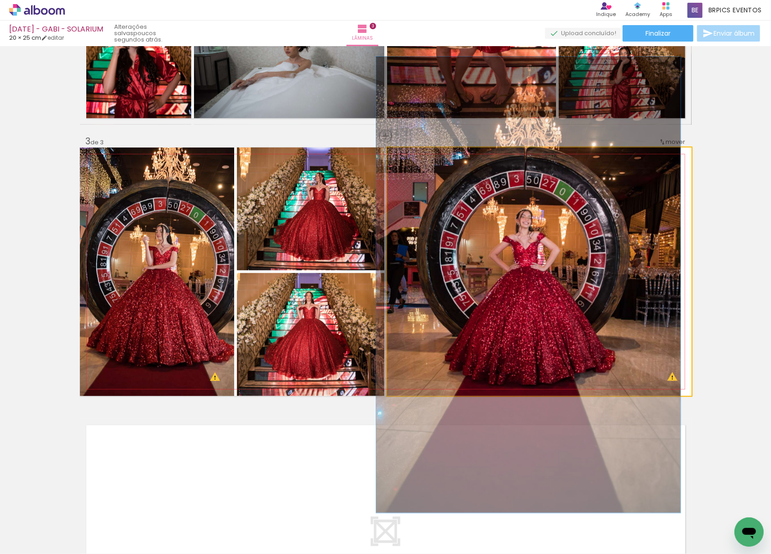
drag, startPoint x: 402, startPoint y: 158, endPoint x: 385, endPoint y: 159, distance: 16.5
click at [390, 159] on div at bounding box center [421, 157] width 63 height 14
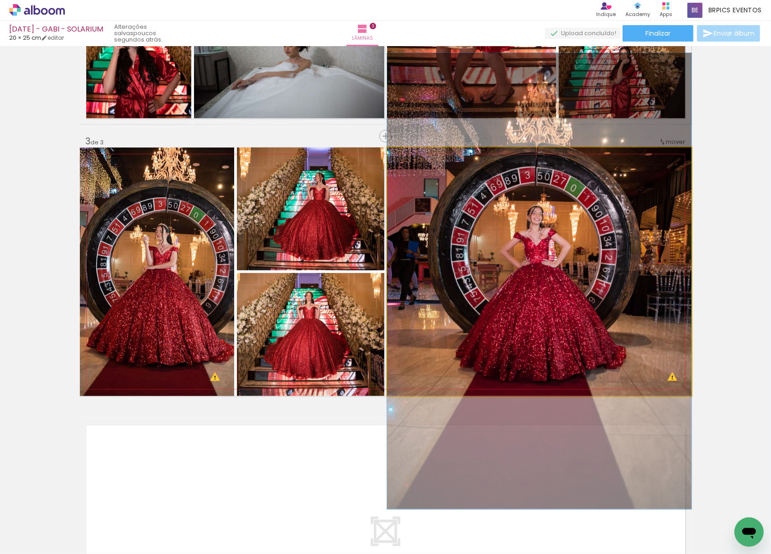
drag, startPoint x: 513, startPoint y: 277, endPoint x: 457, endPoint y: 263, distance: 57.4
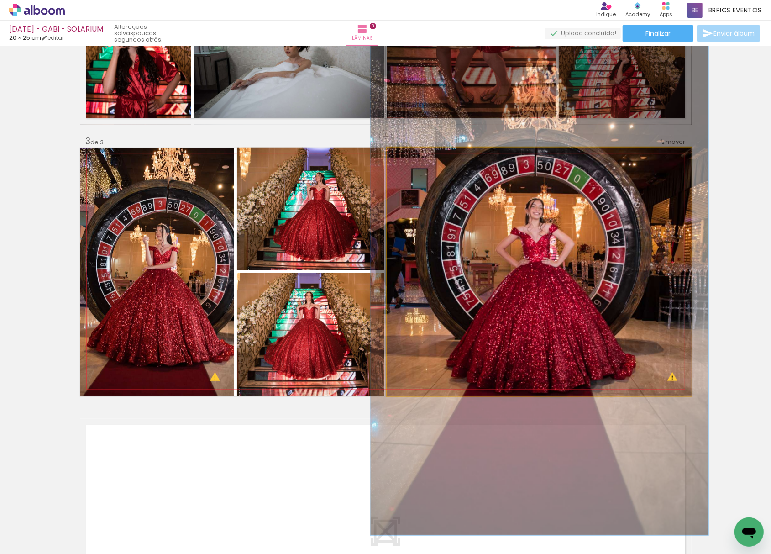
drag, startPoint x: 403, startPoint y: 158, endPoint x: 406, endPoint y: 165, distance: 8.6
click at [406, 165] on quentale-photo at bounding box center [539, 271] width 305 height 248
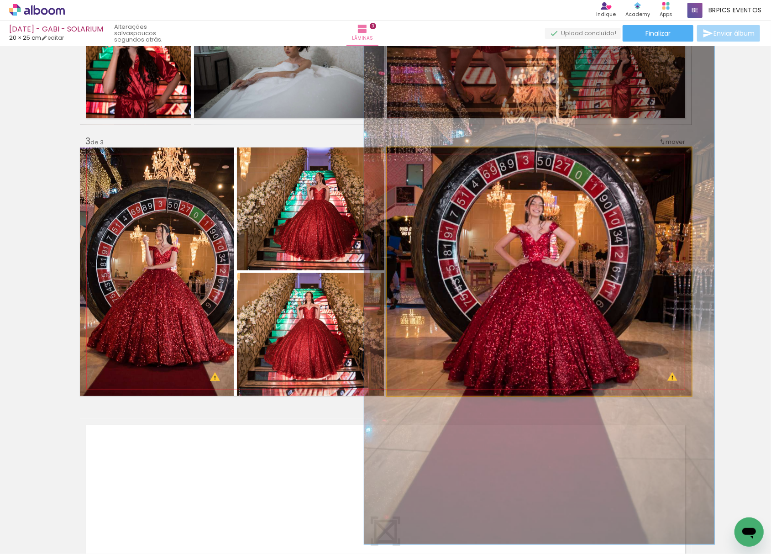
drag, startPoint x: 410, startPoint y: 160, endPoint x: 421, endPoint y: 176, distance: 19.4
type paper-slider "115"
click at [411, 165] on quentale-photo at bounding box center [539, 271] width 305 height 248
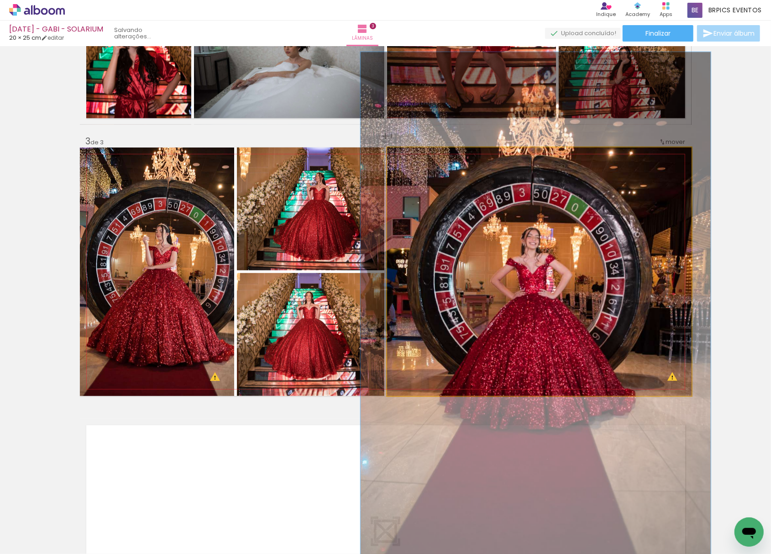
drag, startPoint x: 495, startPoint y: 229, endPoint x: 492, endPoint y: 259, distance: 30.4
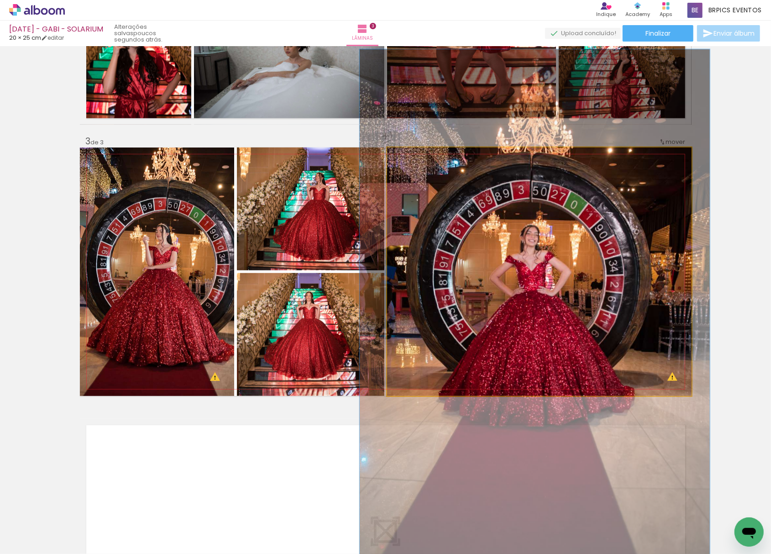
click at [667, 384] on quentale-photo at bounding box center [539, 271] width 305 height 248
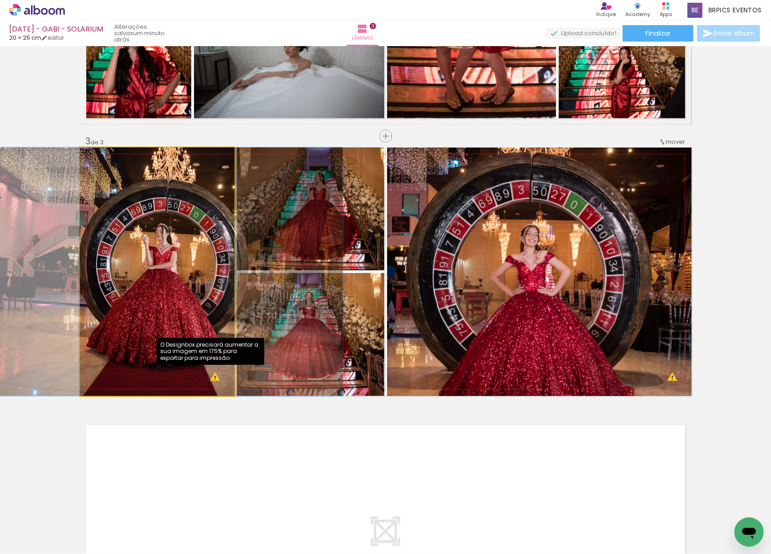
click at [209, 378] on quentale-photo at bounding box center [157, 271] width 154 height 248
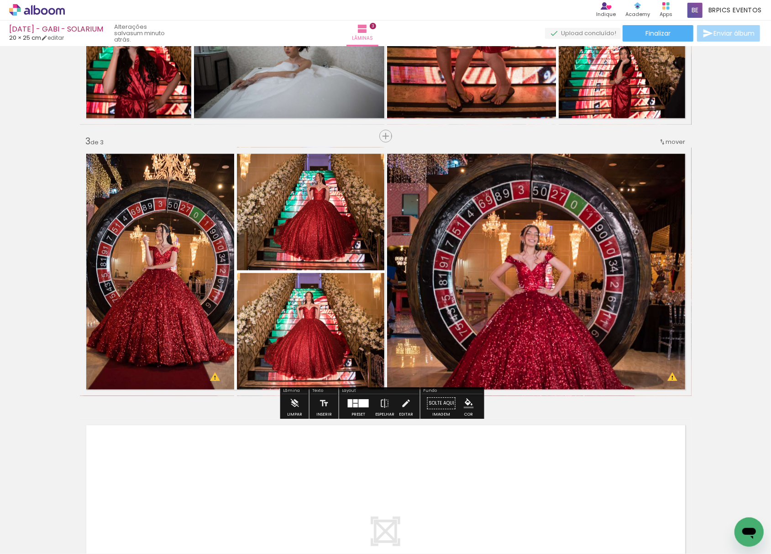
click at [48, 319] on div "Inserir lâmina 1 de 3 Inserir lâmina 2 de 3 Inserir lâmina 3 de 3 O Designbox p…" at bounding box center [385, 124] width 771 height 1085
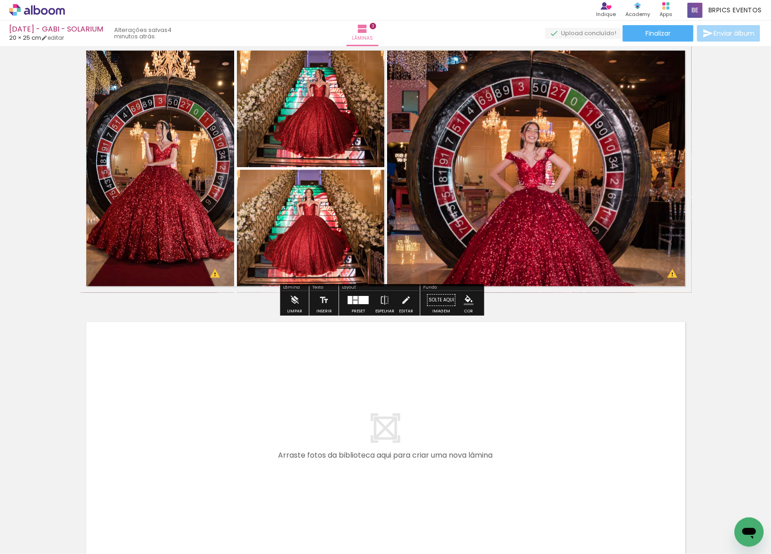
scroll to position [589, 0]
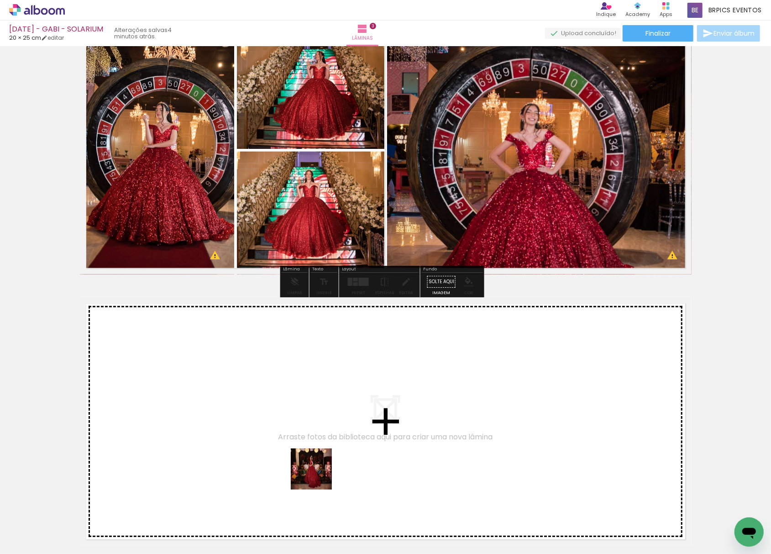
drag, startPoint x: 360, startPoint y: 525, endPoint x: 243, endPoint y: 385, distance: 181.5
click at [243, 385] on quentale-workspace at bounding box center [385, 277] width 771 height 554
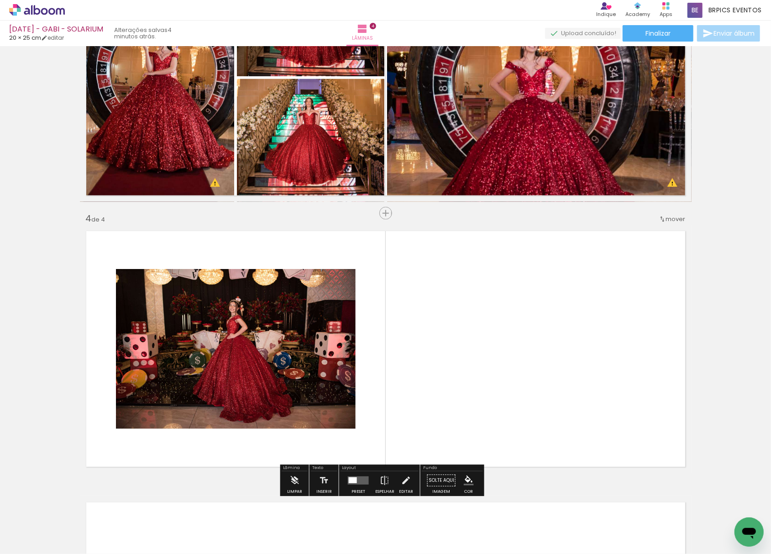
scroll to position [739, 0]
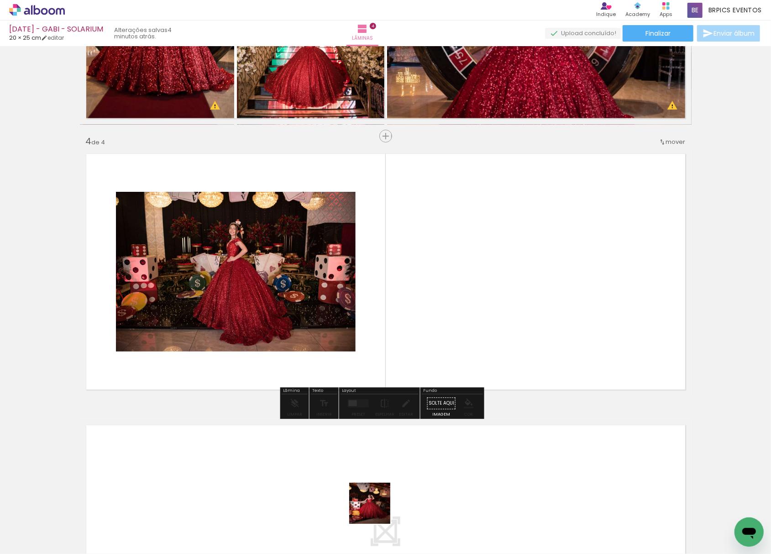
drag, startPoint x: 377, startPoint y: 510, endPoint x: 520, endPoint y: 337, distance: 225.0
click at [534, 340] on quentale-workspace at bounding box center [385, 277] width 771 height 554
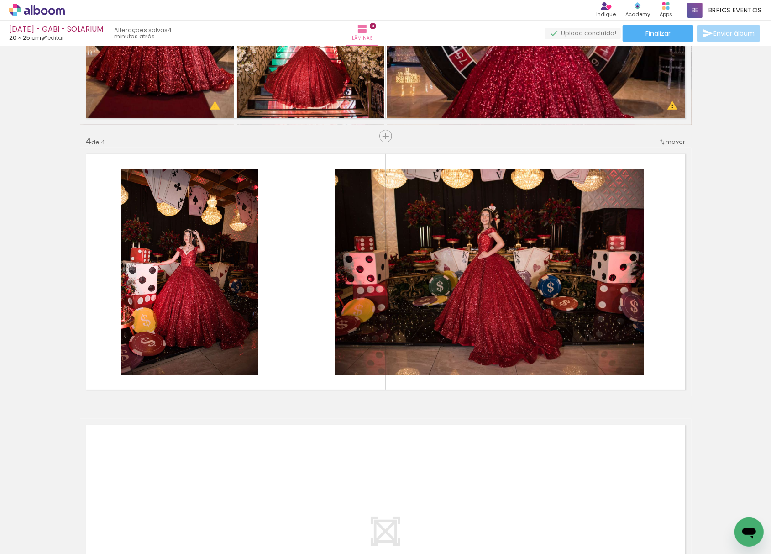
scroll to position [0, 959]
drag, startPoint x: 213, startPoint y: 524, endPoint x: 294, endPoint y: 273, distance: 264.1
click at [294, 273] on quentale-workspace at bounding box center [385, 277] width 771 height 554
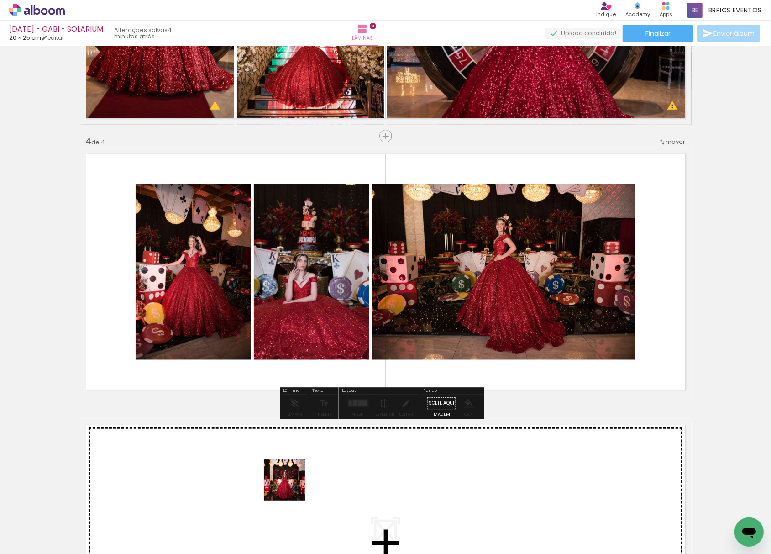
drag, startPoint x: 160, startPoint y: 539, endPoint x: 545, endPoint y: 335, distance: 435.6
click at [562, 328] on quentale-workspace at bounding box center [385, 277] width 771 height 554
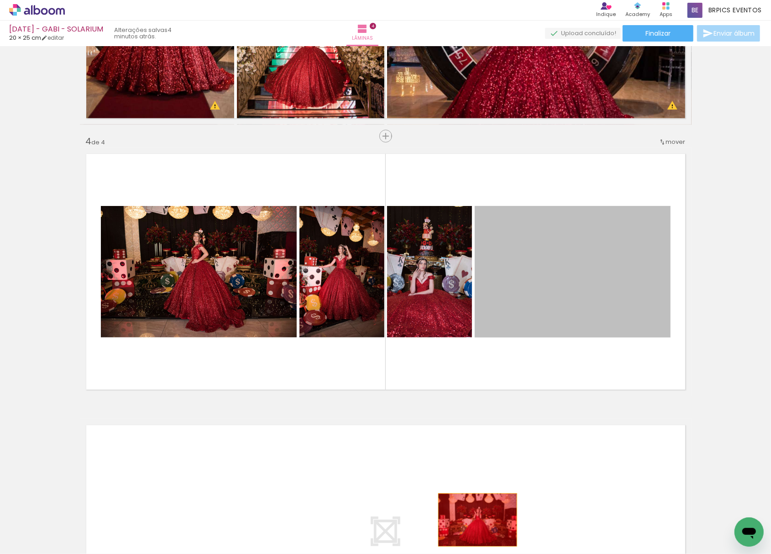
drag, startPoint x: 574, startPoint y: 277, endPoint x: 434, endPoint y: 553, distance: 310.4
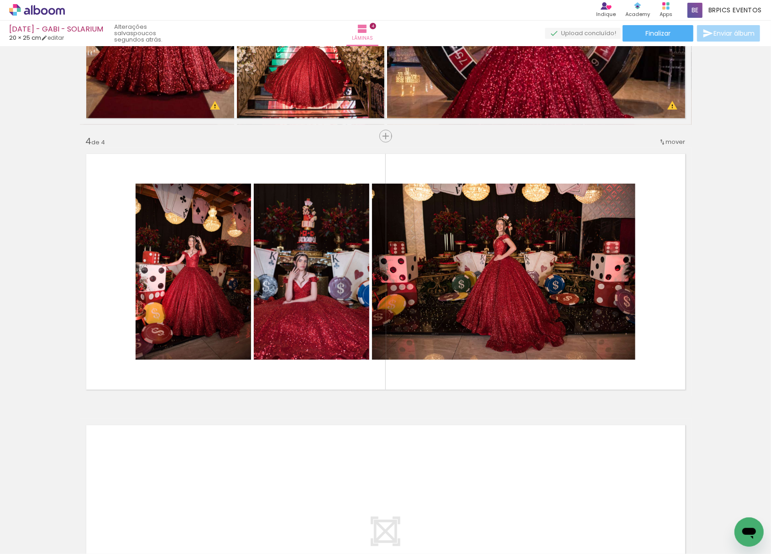
scroll to position [0, 3434]
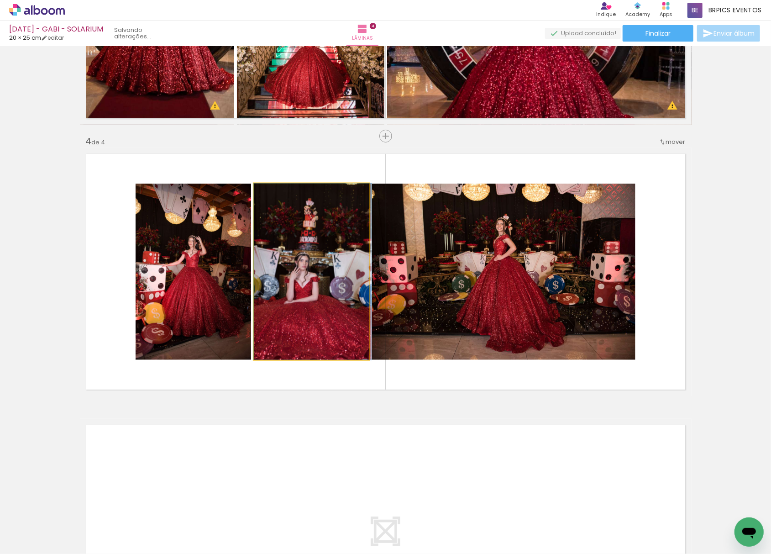
drag, startPoint x: 309, startPoint y: 281, endPoint x: 325, endPoint y: 280, distance: 16.0
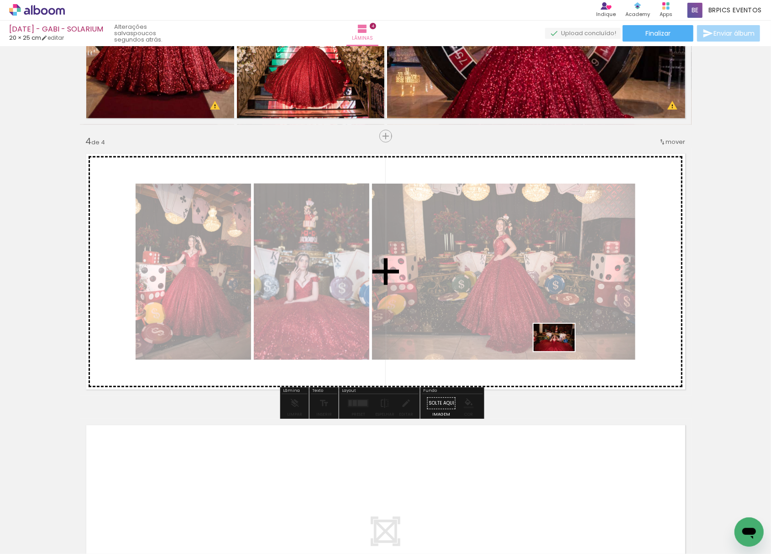
drag, startPoint x: 348, startPoint y: 528, endPoint x: 577, endPoint y: 315, distance: 313.3
click at [588, 300] on quentale-workspace at bounding box center [385, 277] width 771 height 554
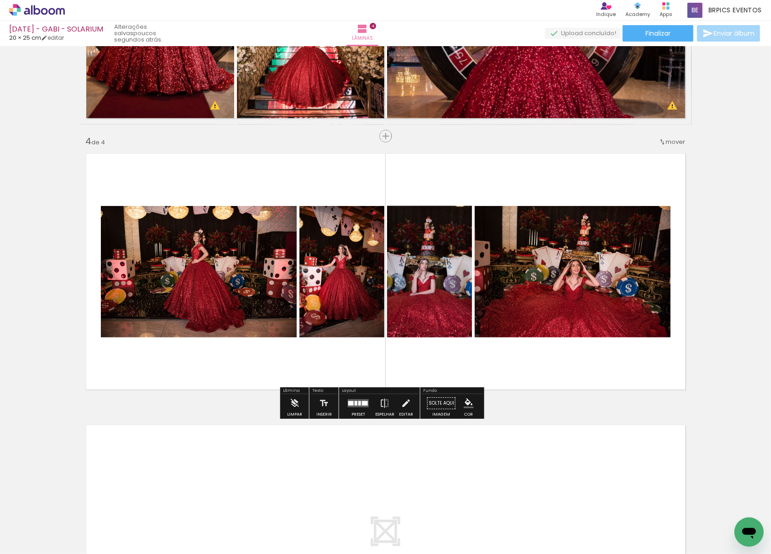
click at [349, 405] on div at bounding box center [350, 403] width 5 height 5
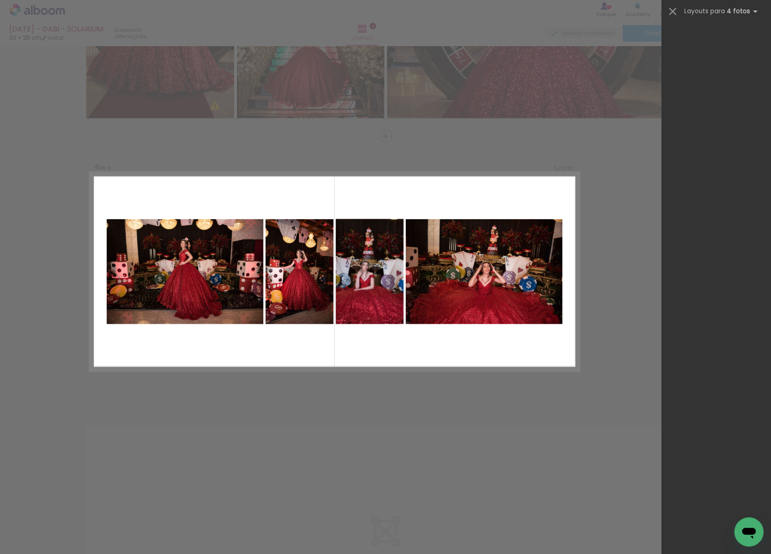
scroll to position [0, 0]
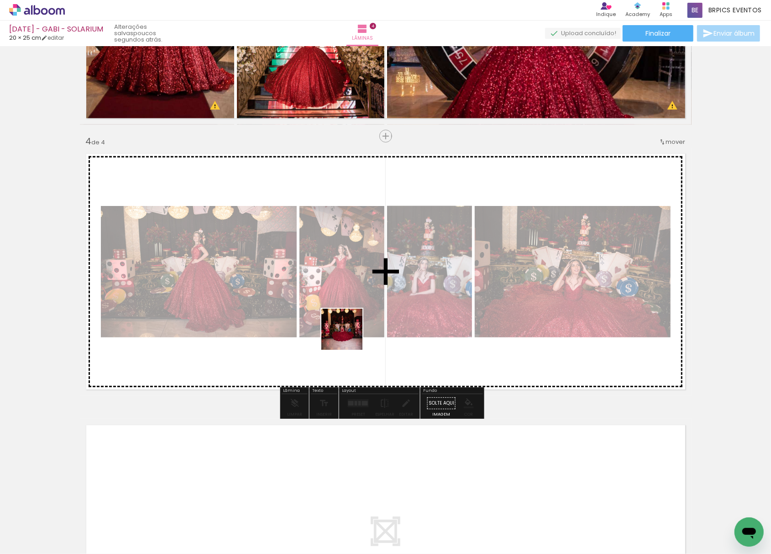
drag, startPoint x: 303, startPoint y: 489, endPoint x: 339, endPoint y: 377, distance: 117.4
click at [363, 285] on quentale-workspace at bounding box center [385, 277] width 771 height 554
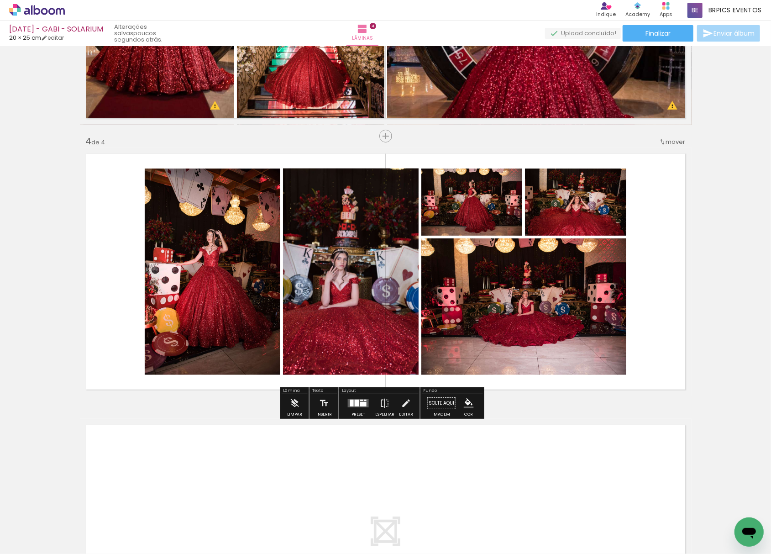
click at [348, 399] on quentale-layouter at bounding box center [358, 403] width 21 height 8
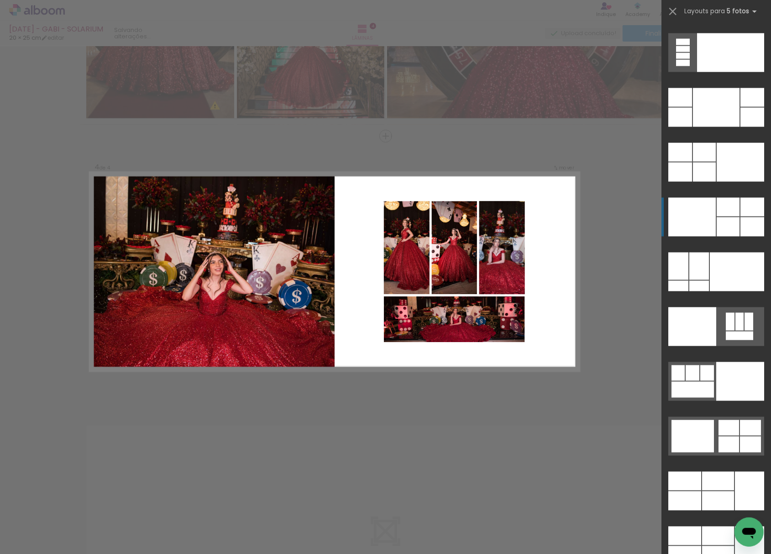
scroll to position [24084, 0]
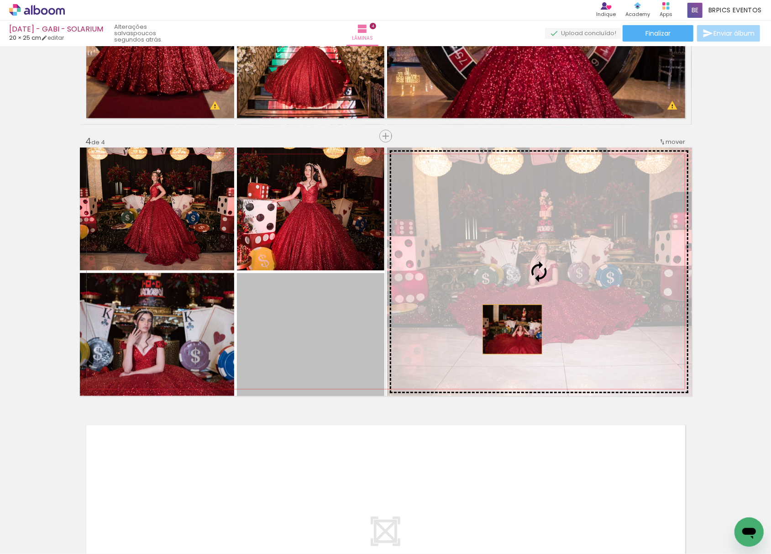
drag, startPoint x: 329, startPoint y: 344, endPoint x: 531, endPoint y: 321, distance: 202.6
click at [0, 0] on slot at bounding box center [0, 0] width 0 height 0
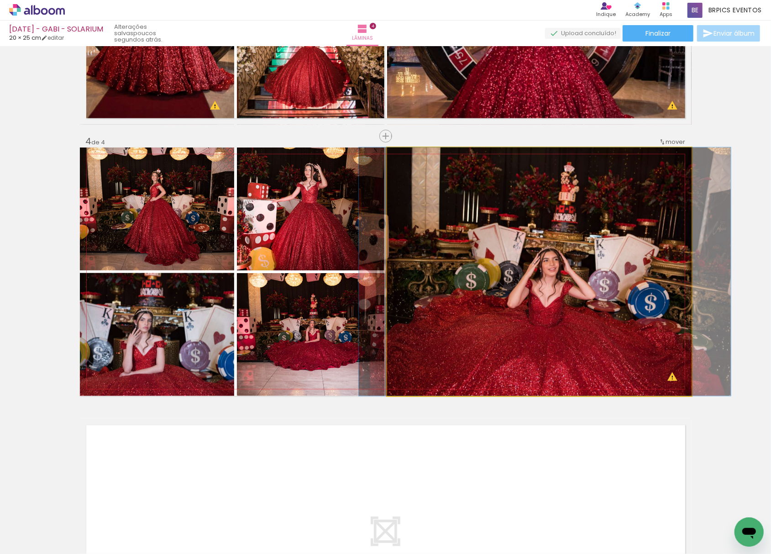
drag, startPoint x: 531, startPoint y: 331, endPoint x: 536, endPoint y: 287, distance: 44.1
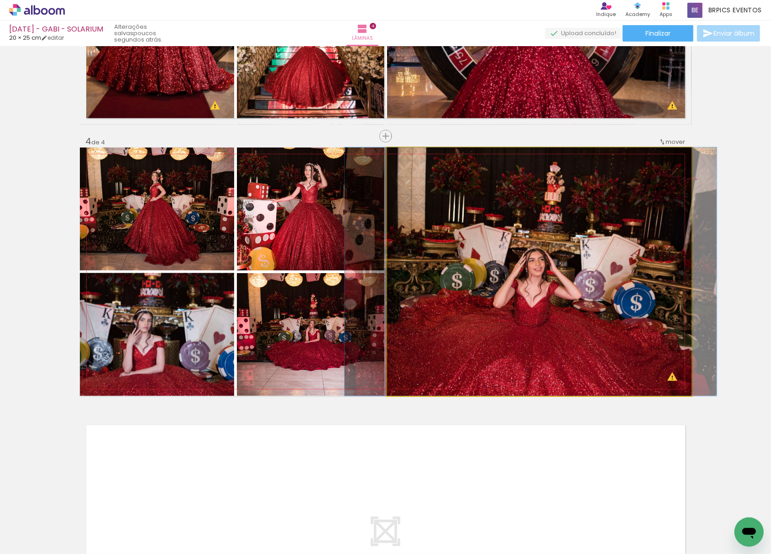
drag, startPoint x: 520, startPoint y: 294, endPoint x: 512, endPoint y: 300, distance: 9.8
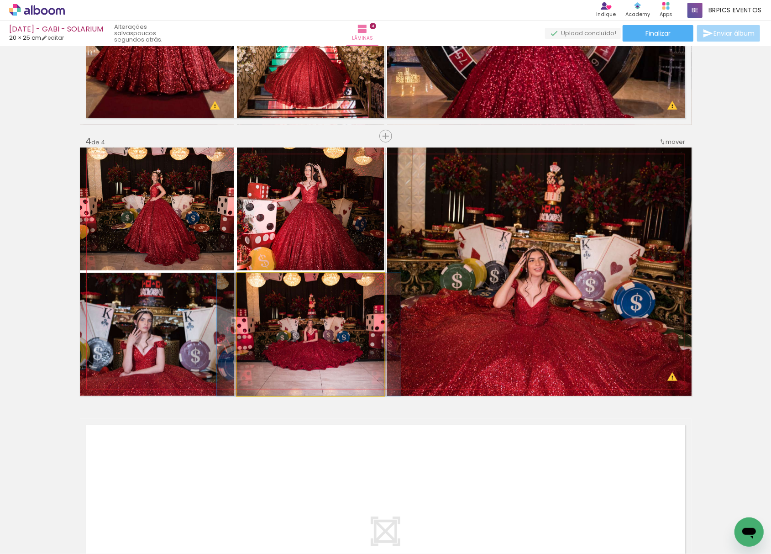
drag, startPoint x: 329, startPoint y: 338, endPoint x: 329, endPoint y: 353, distance: 15.5
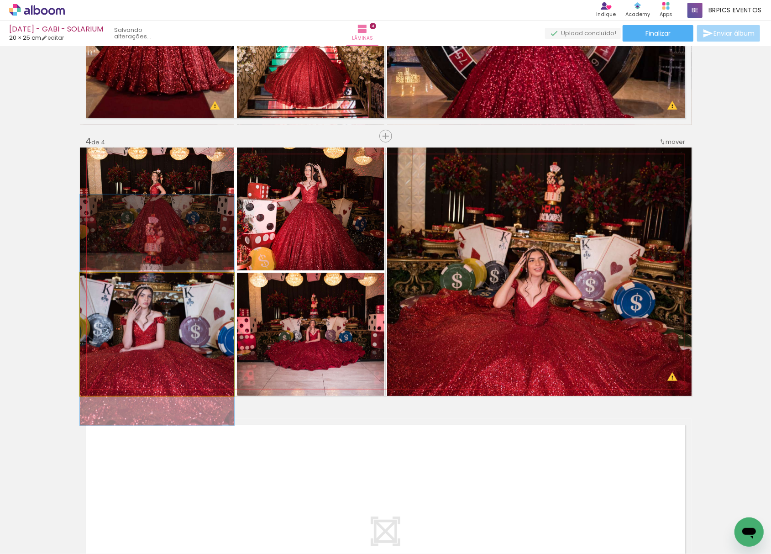
drag, startPoint x: 149, startPoint y: 338, endPoint x: 156, endPoint y: 211, distance: 127.6
click at [0, 0] on slot at bounding box center [0, 0] width 0 height 0
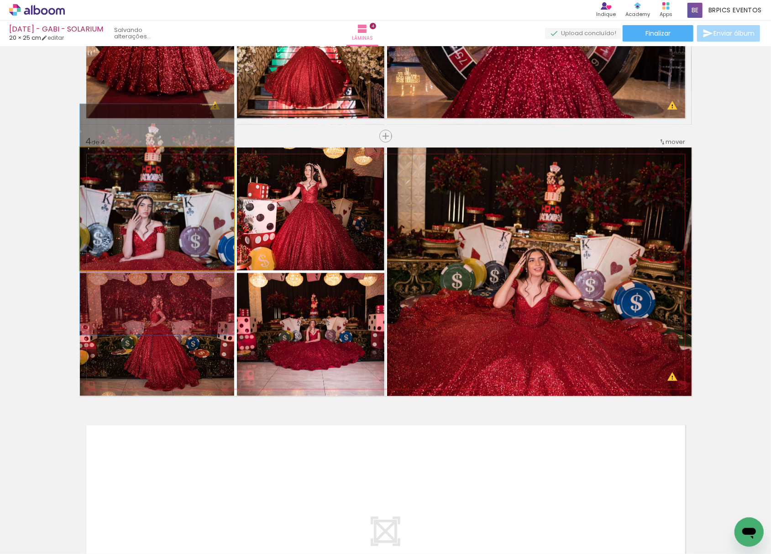
drag, startPoint x: 158, startPoint y: 220, endPoint x: 201, endPoint y: 229, distance: 44.4
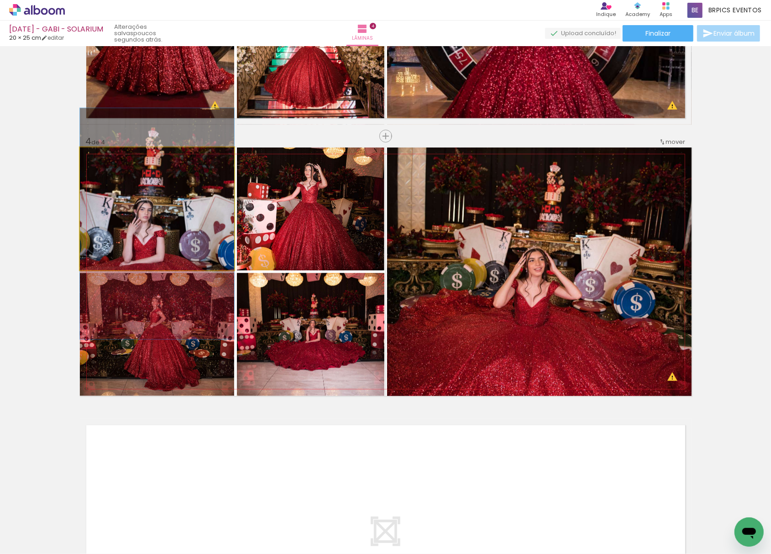
drag, startPoint x: 194, startPoint y: 234, endPoint x: 229, endPoint y: 232, distance: 34.3
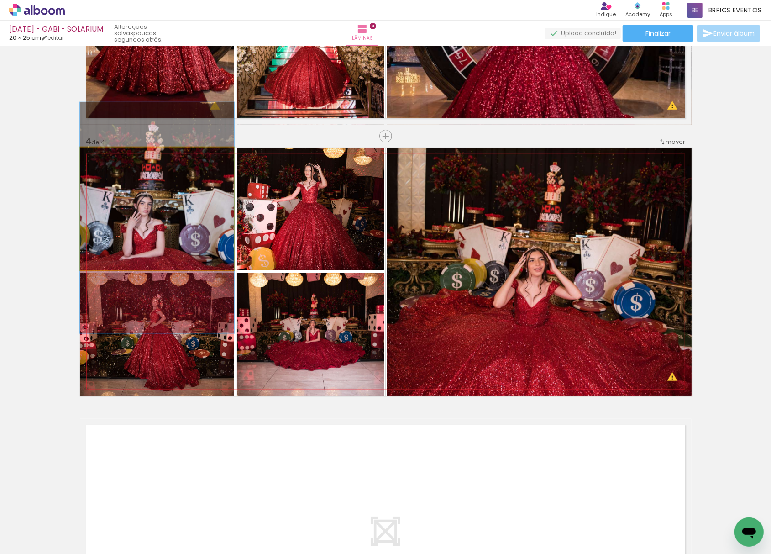
drag, startPoint x: 148, startPoint y: 225, endPoint x: 164, endPoint y: 219, distance: 17.3
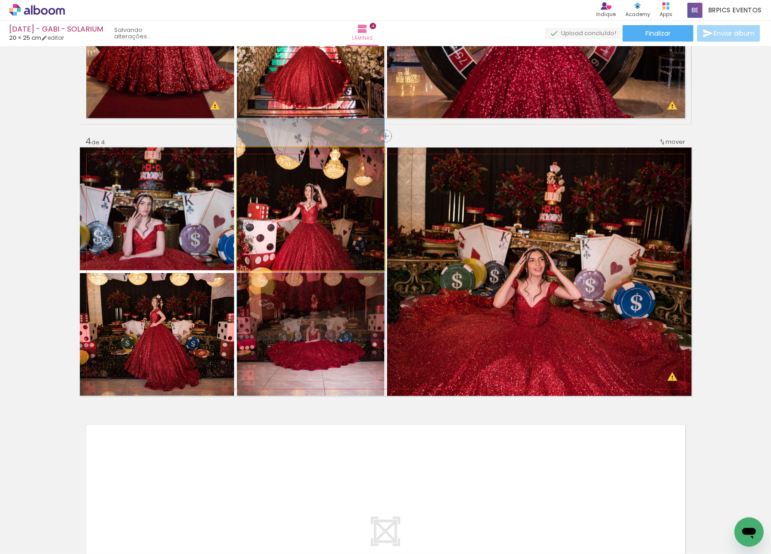
drag, startPoint x: 327, startPoint y: 239, endPoint x: 344, endPoint y: 256, distance: 23.9
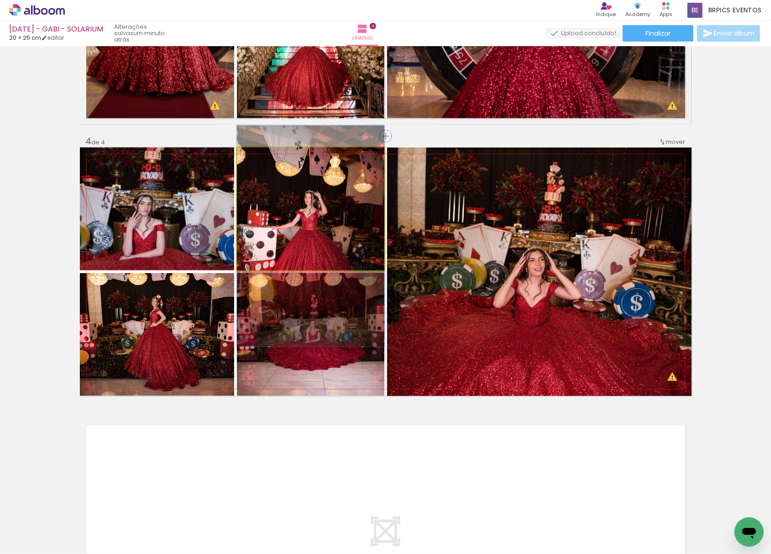
drag, startPoint x: 340, startPoint y: 223, endPoint x: 356, endPoint y: 231, distance: 17.6
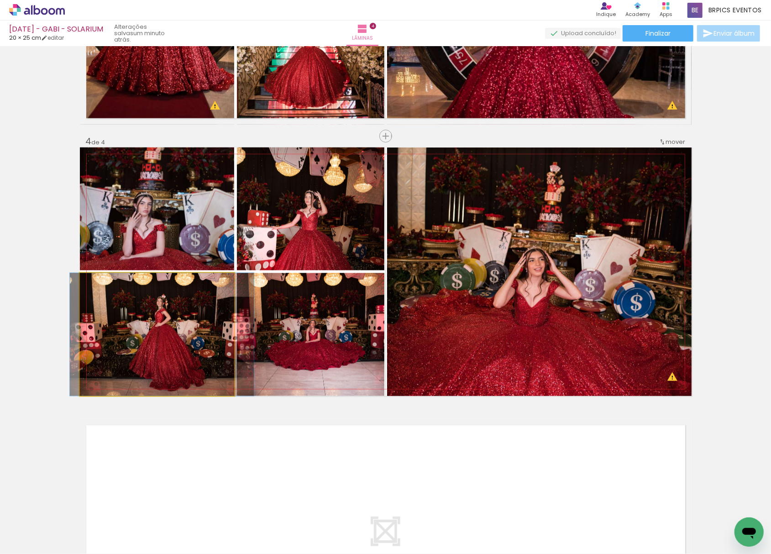
drag, startPoint x: 162, startPoint y: 349, endPoint x: 167, endPoint y: 340, distance: 10.4
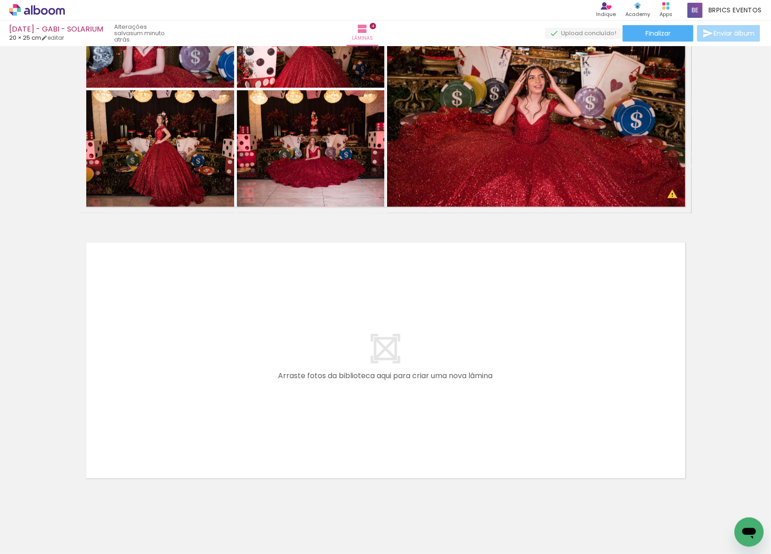
scroll to position [0, 2988]
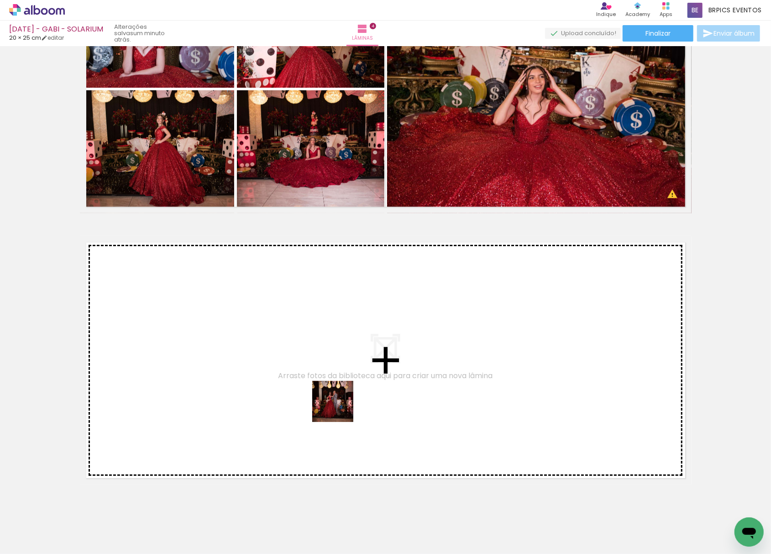
drag, startPoint x: 379, startPoint y: 523, endPoint x: 305, endPoint y: 346, distance: 192.4
click at [305, 346] on quentale-workspace at bounding box center [385, 277] width 771 height 554
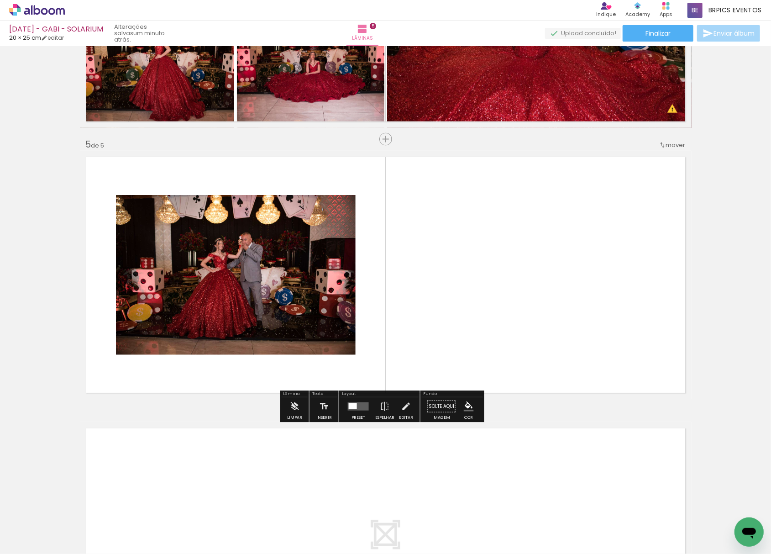
scroll to position [1010, 0]
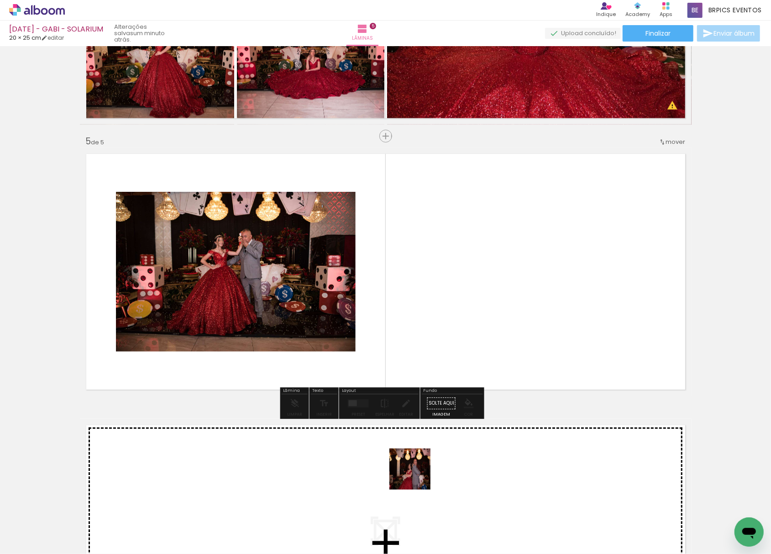
drag, startPoint x: 382, startPoint y: 528, endPoint x: 450, endPoint y: 406, distance: 139.6
click at [520, 272] on quentale-workspace at bounding box center [385, 277] width 771 height 554
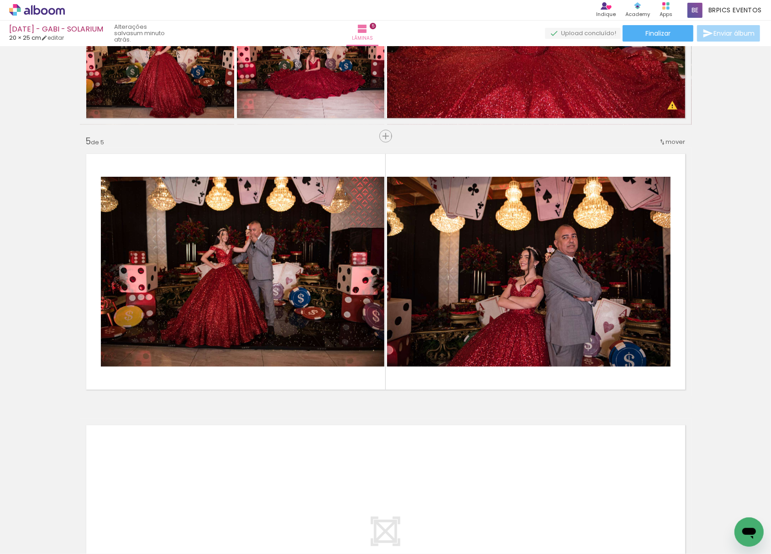
scroll to position [0, 2988]
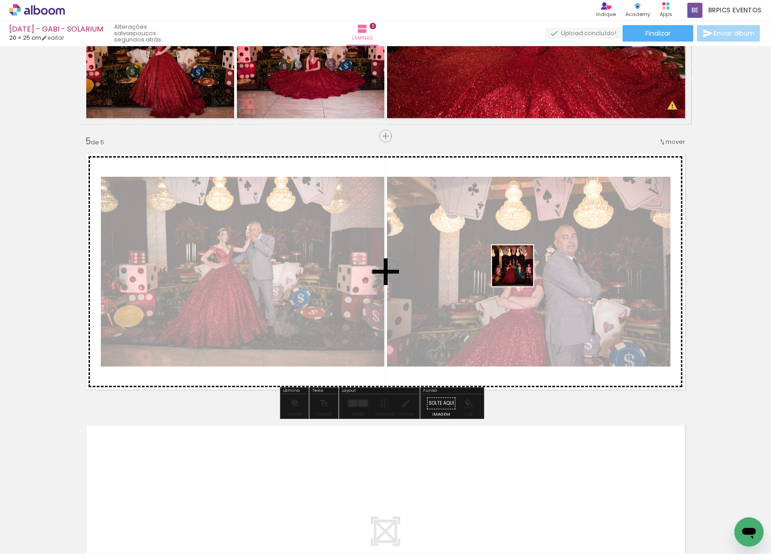
drag, startPoint x: 482, startPoint y: 521, endPoint x: 439, endPoint y: 512, distance: 44.3
click at [521, 264] on quentale-workspace at bounding box center [385, 277] width 771 height 554
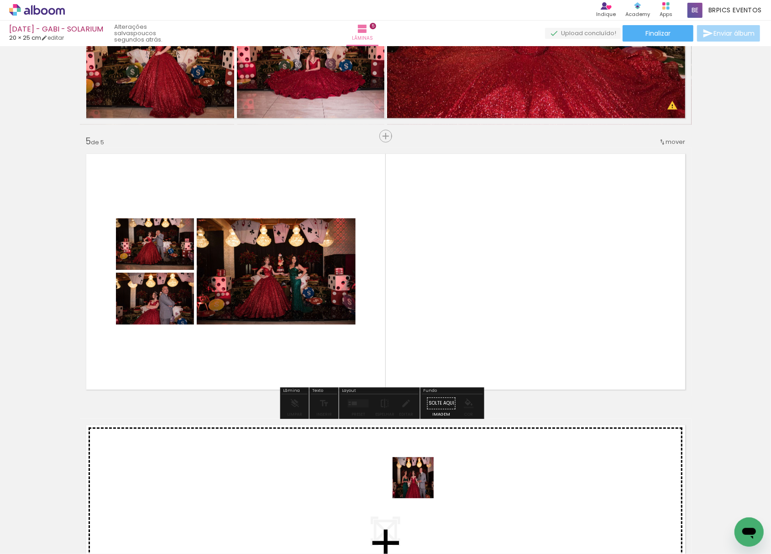
drag, startPoint x: 426, startPoint y: 503, endPoint x: 321, endPoint y: 287, distance: 239.3
click at [323, 291] on quentale-workspace at bounding box center [385, 277] width 771 height 554
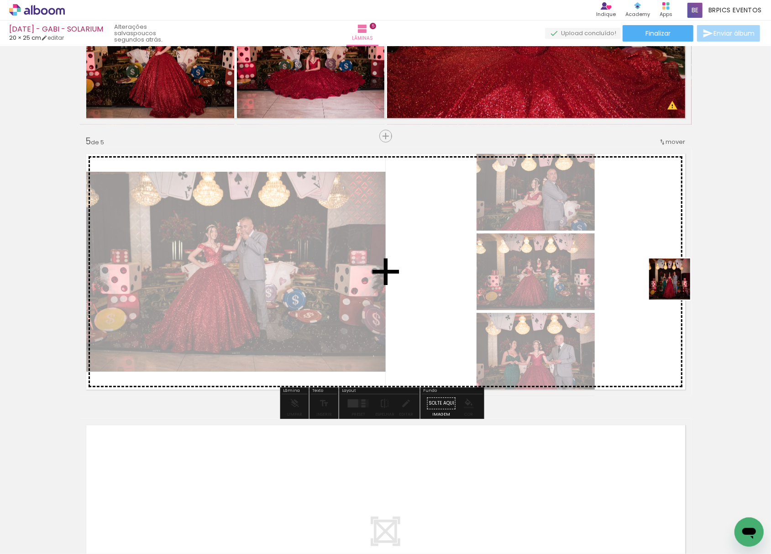
drag, startPoint x: 386, startPoint y: 534, endPoint x: 583, endPoint y: 328, distance: 285.8
click at [684, 269] on quentale-workspace at bounding box center [385, 277] width 771 height 554
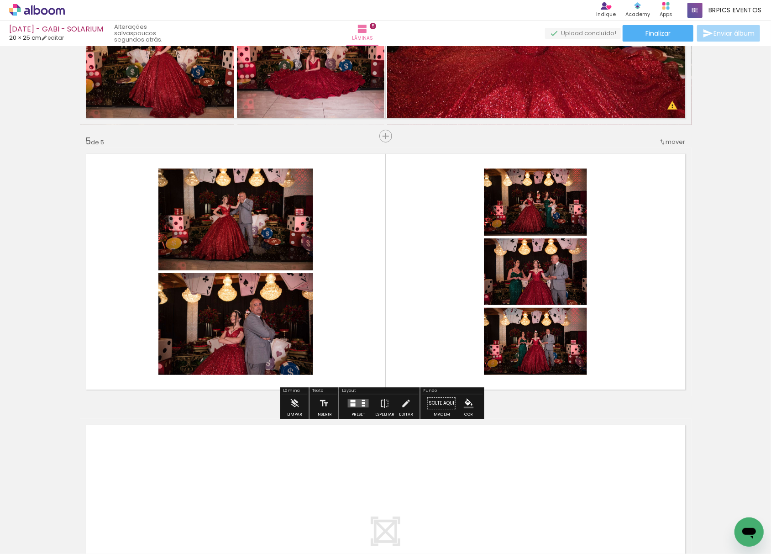
click at [362, 405] on div at bounding box center [363, 406] width 3 height 2
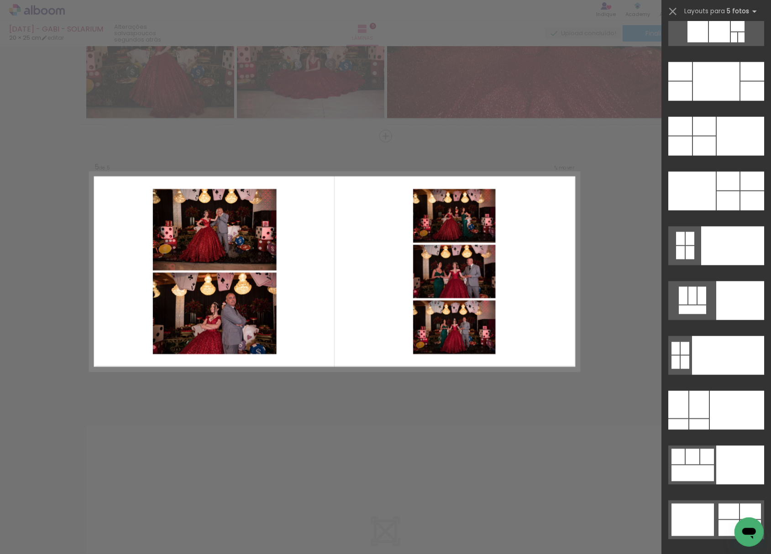
scroll to position [23931, 0]
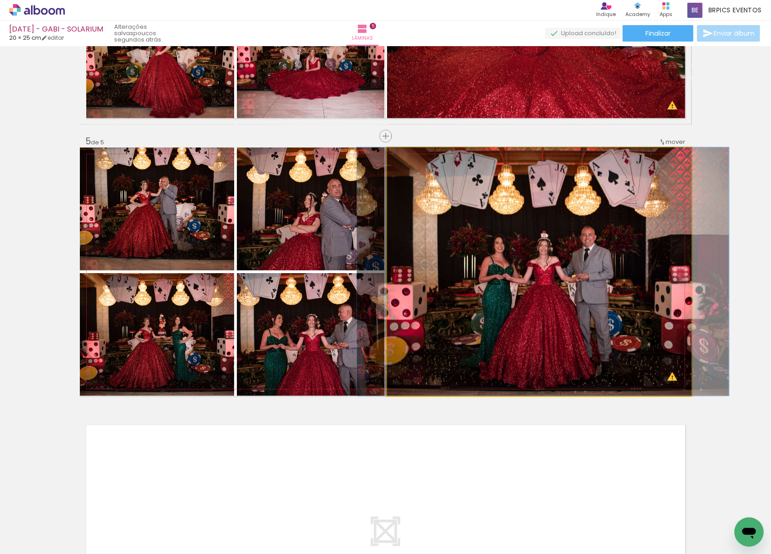
drag, startPoint x: 560, startPoint y: 311, endPoint x: 563, endPoint y: 308, distance: 5.2
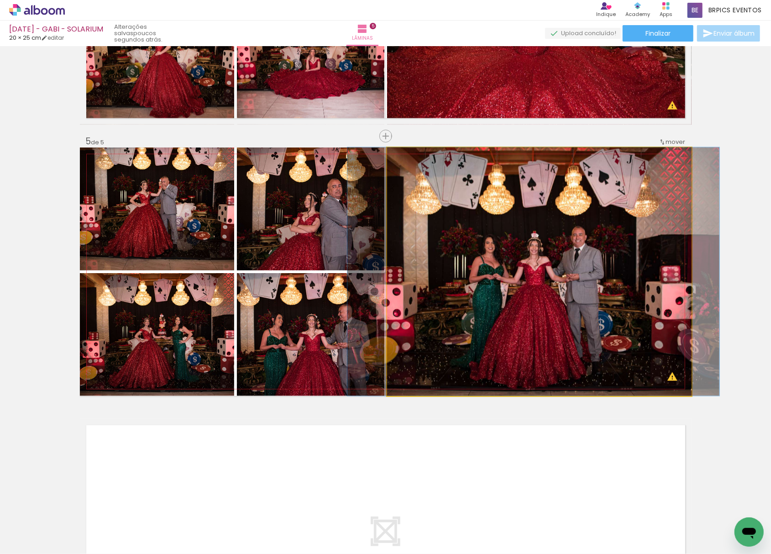
drag, startPoint x: 560, startPoint y: 309, endPoint x: 550, endPoint y: 316, distance: 12.1
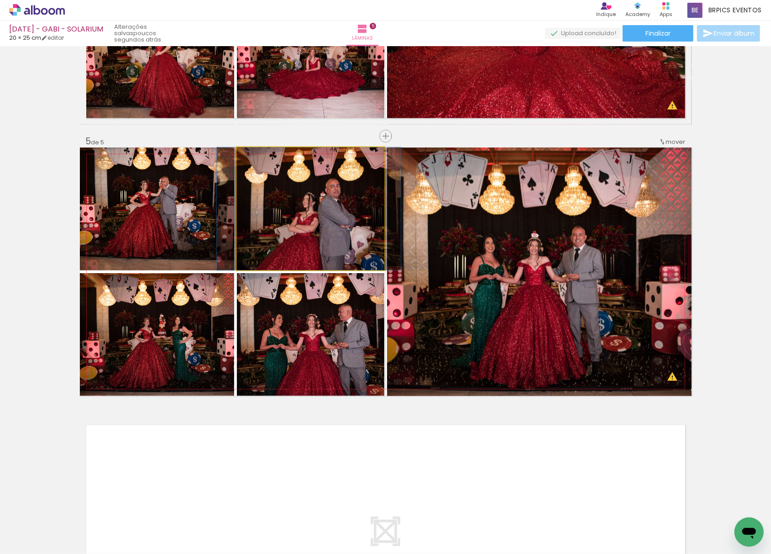
drag, startPoint x: 316, startPoint y: 234, endPoint x: 315, endPoint y: 241, distance: 7.5
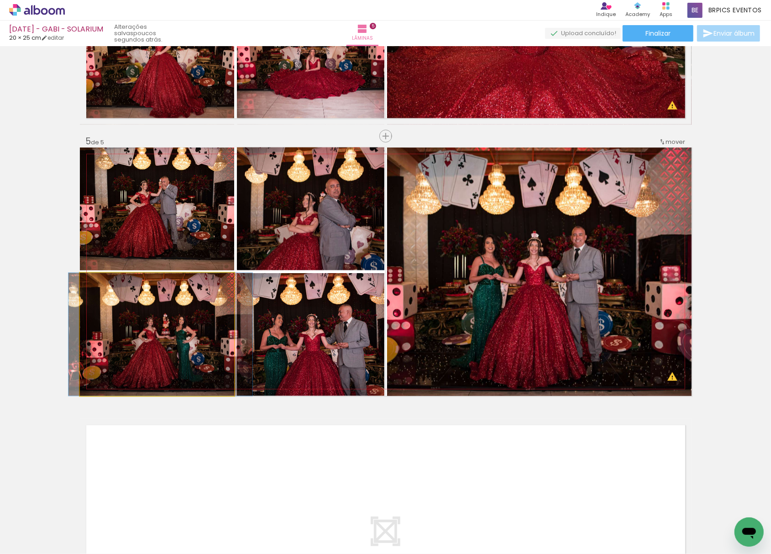
drag, startPoint x: 203, startPoint y: 347, endPoint x: 206, endPoint y: 326, distance: 21.3
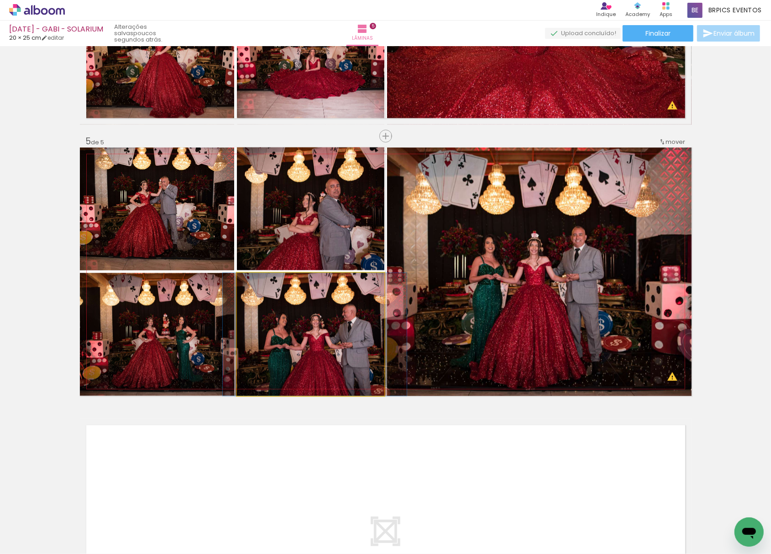
drag, startPoint x: 294, startPoint y: 346, endPoint x: 526, endPoint y: 288, distance: 239.1
click at [0, 0] on slot at bounding box center [0, 0] width 0 height 0
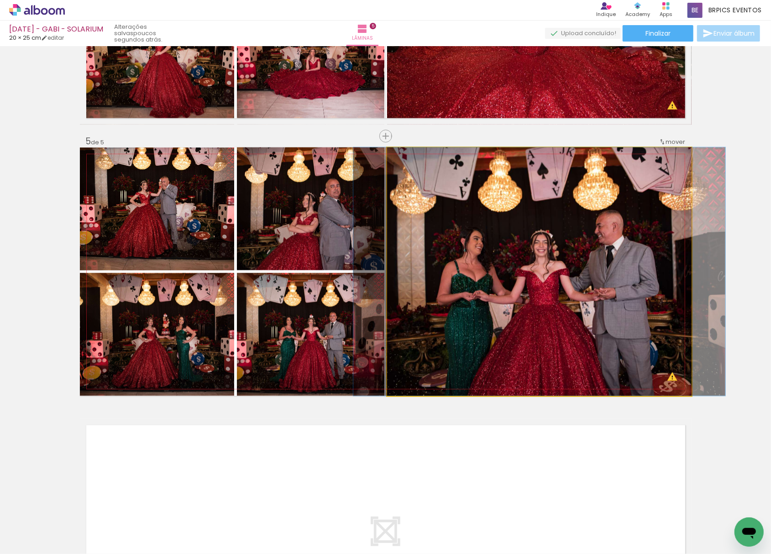
drag, startPoint x: 565, startPoint y: 329, endPoint x: 565, endPoint y: 305, distance: 23.3
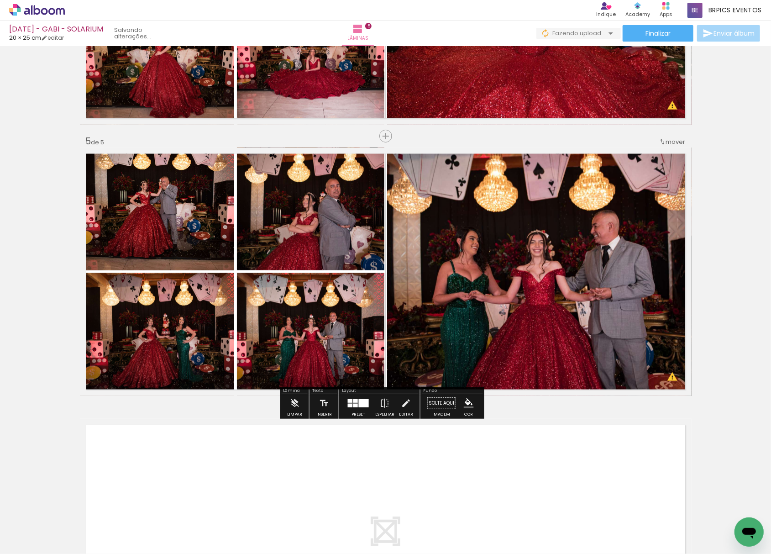
scroll to position [0, 3448]
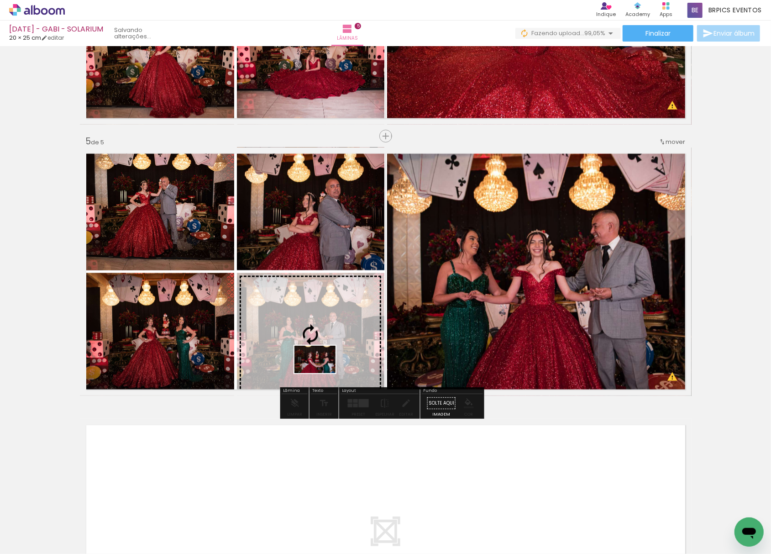
drag, startPoint x: 724, startPoint y: 528, endPoint x: 322, endPoint y: 371, distance: 431.8
click at [322, 373] on quentale-workspace at bounding box center [385, 277] width 771 height 554
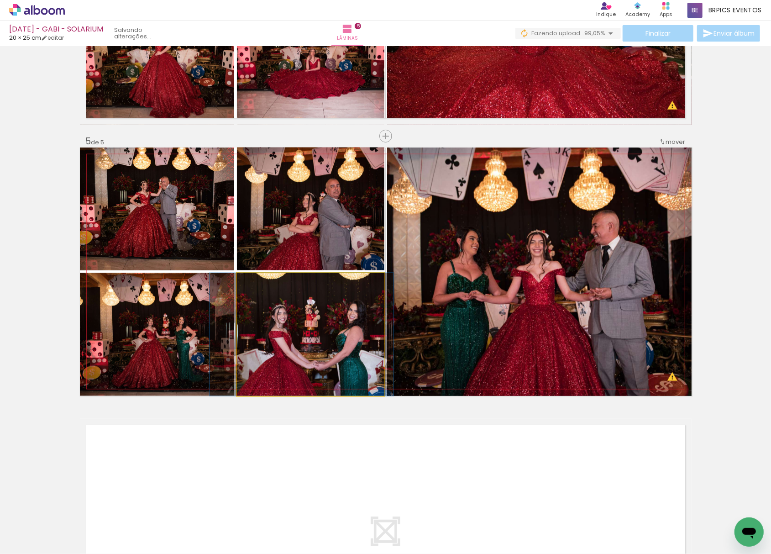
drag, startPoint x: 321, startPoint y: 368, endPoint x: 313, endPoint y: 360, distance: 11.3
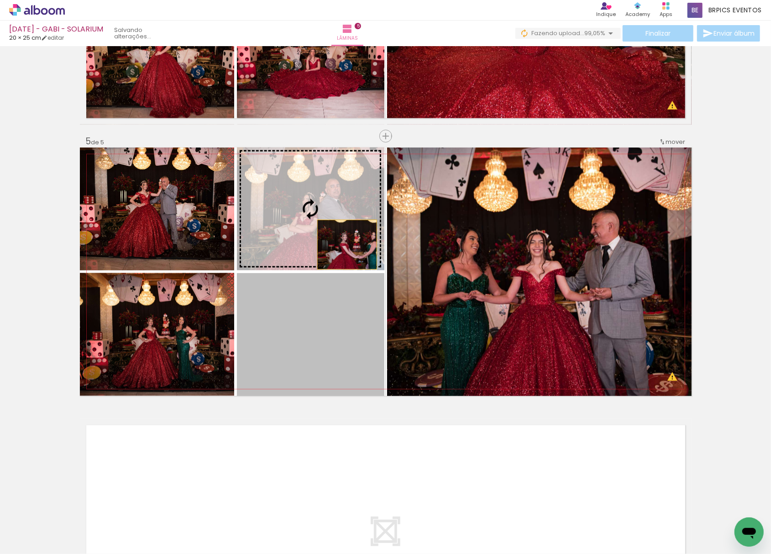
drag, startPoint x: 315, startPoint y: 358, endPoint x: 341, endPoint y: 237, distance: 123.3
click at [0, 0] on slot at bounding box center [0, 0] width 0 height 0
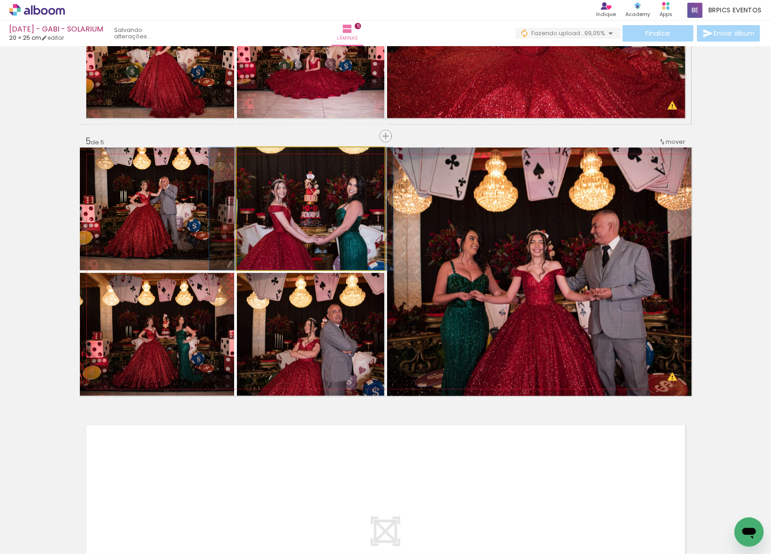
drag, startPoint x: 331, startPoint y: 242, endPoint x: 321, endPoint y: 249, distance: 11.7
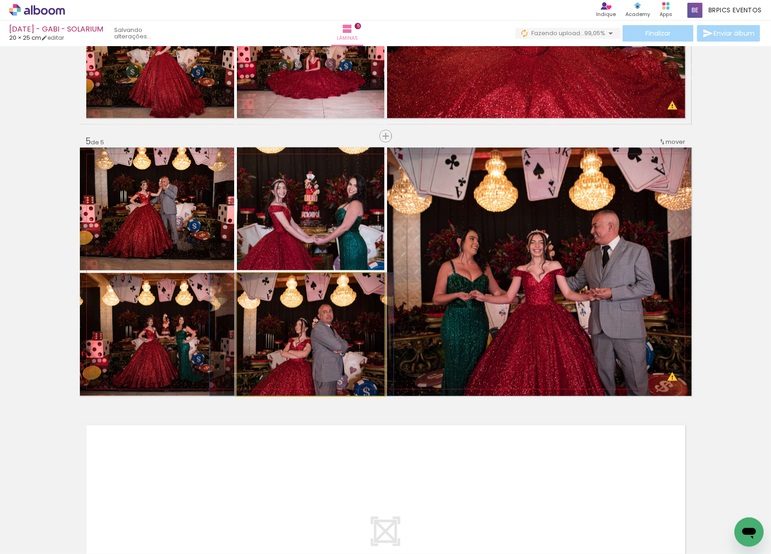
drag, startPoint x: 283, startPoint y: 365, endPoint x: 276, endPoint y: 374, distance: 11.7
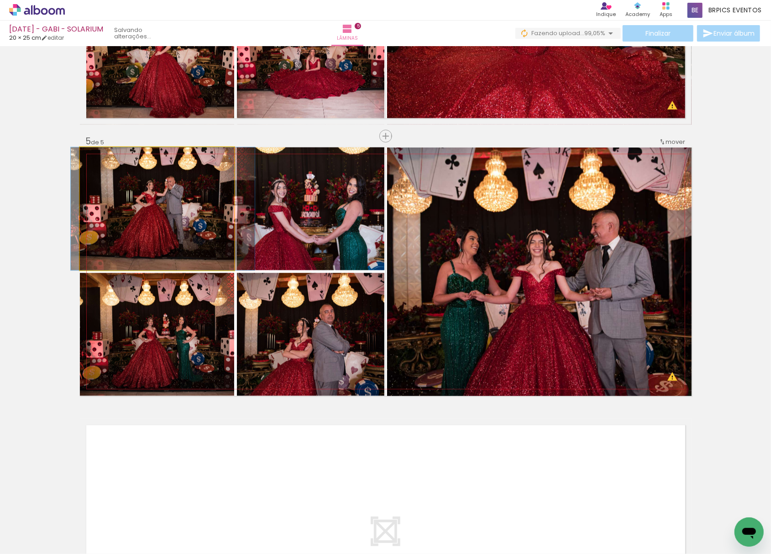
drag, startPoint x: 174, startPoint y: 238, endPoint x: 180, endPoint y: 249, distance: 12.9
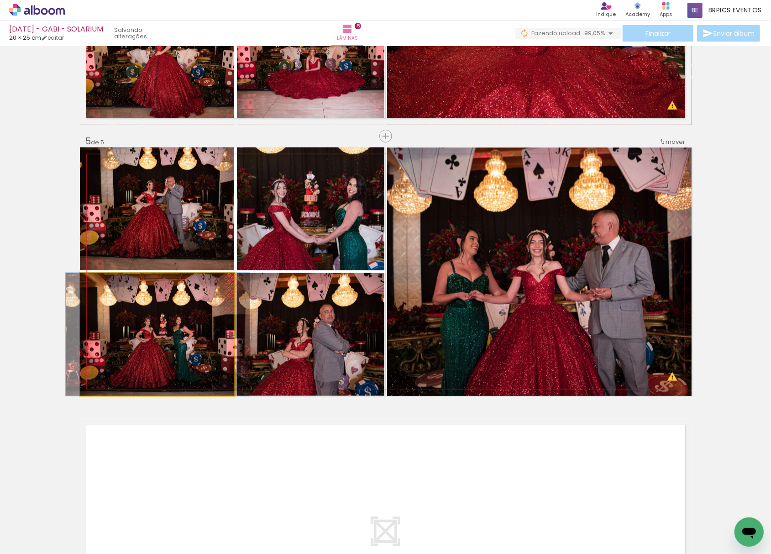
drag, startPoint x: 166, startPoint y: 365, endPoint x: 166, endPoint y: 373, distance: 7.3
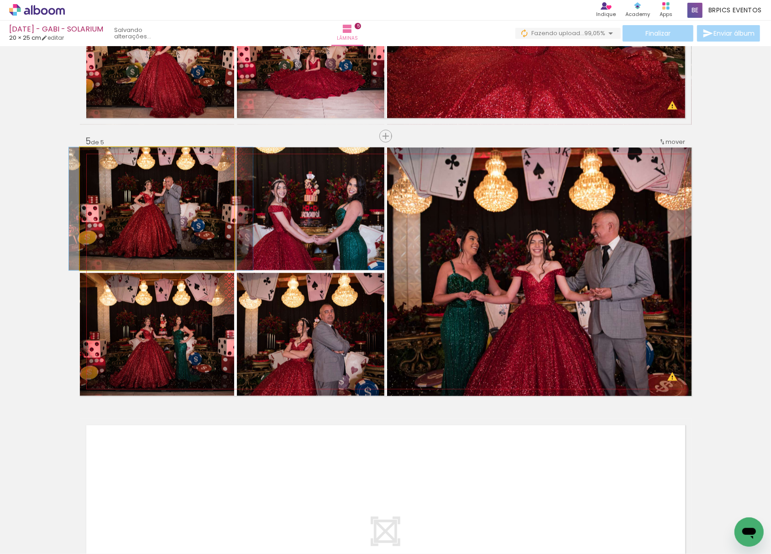
drag, startPoint x: 161, startPoint y: 245, endPoint x: 159, endPoint y: 254, distance: 9.3
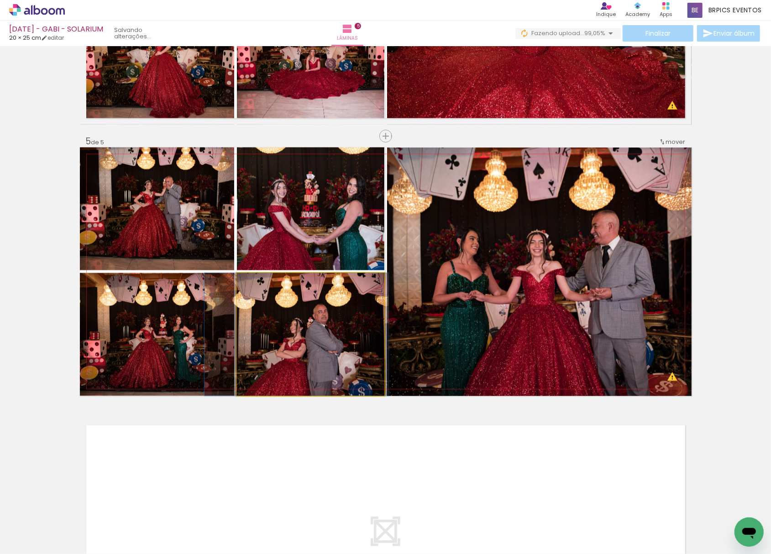
drag, startPoint x: 315, startPoint y: 362, endPoint x: 309, endPoint y: 370, distance: 10.4
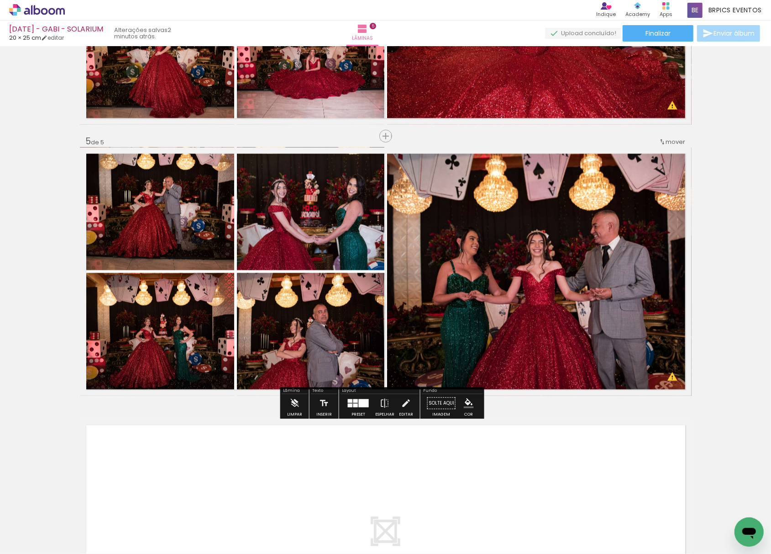
scroll to position [0, 3448]
